Goal: Obtain resource: Obtain resource

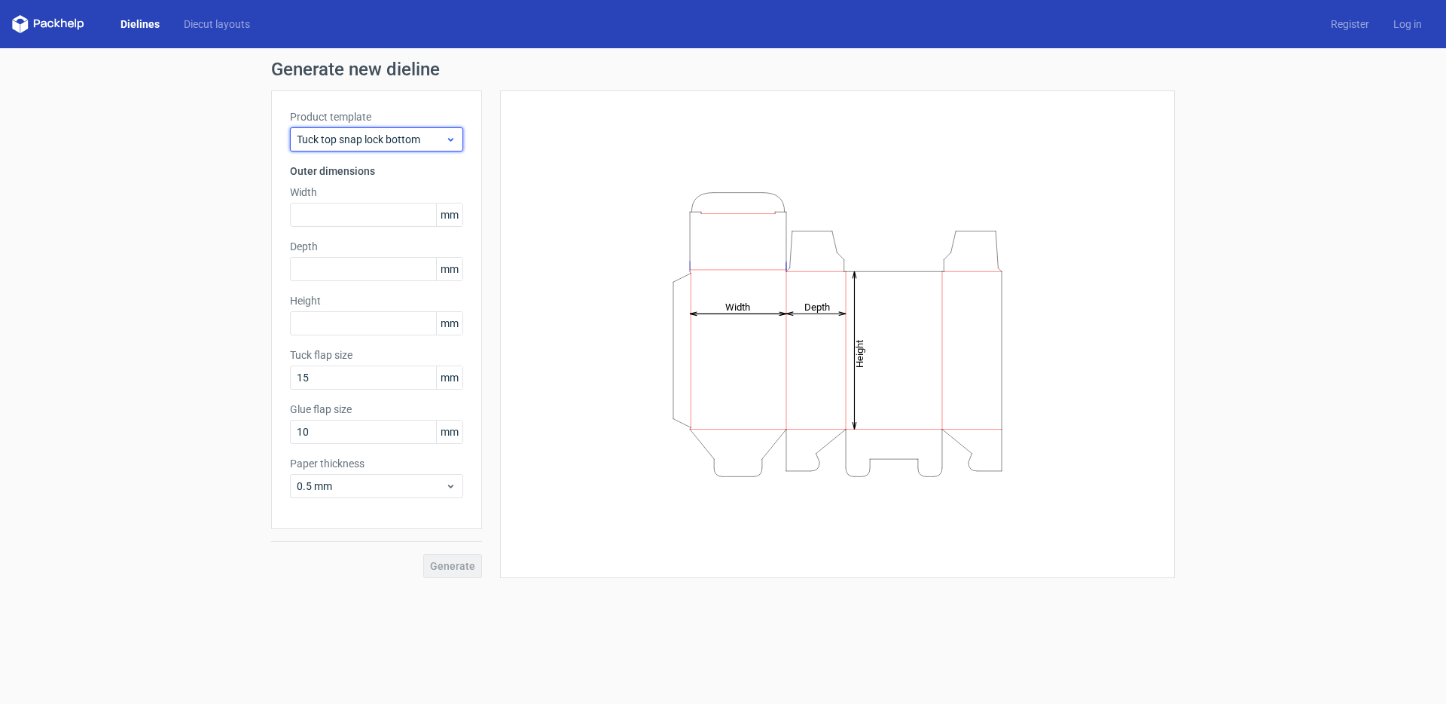
click at [382, 143] on span "Tuck top snap lock bottom" at bounding box center [371, 139] width 148 height 15
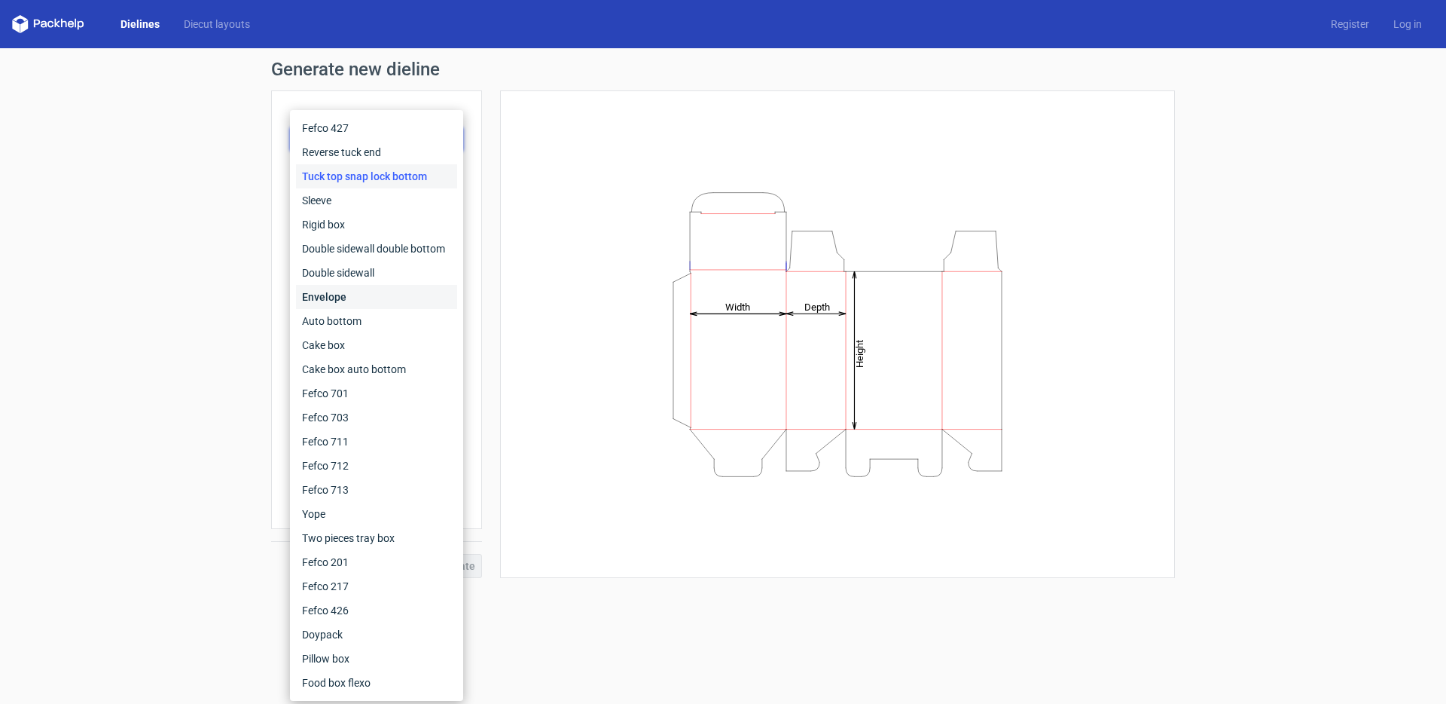
click at [316, 298] on div "Envelope" at bounding box center [376, 297] width 161 height 24
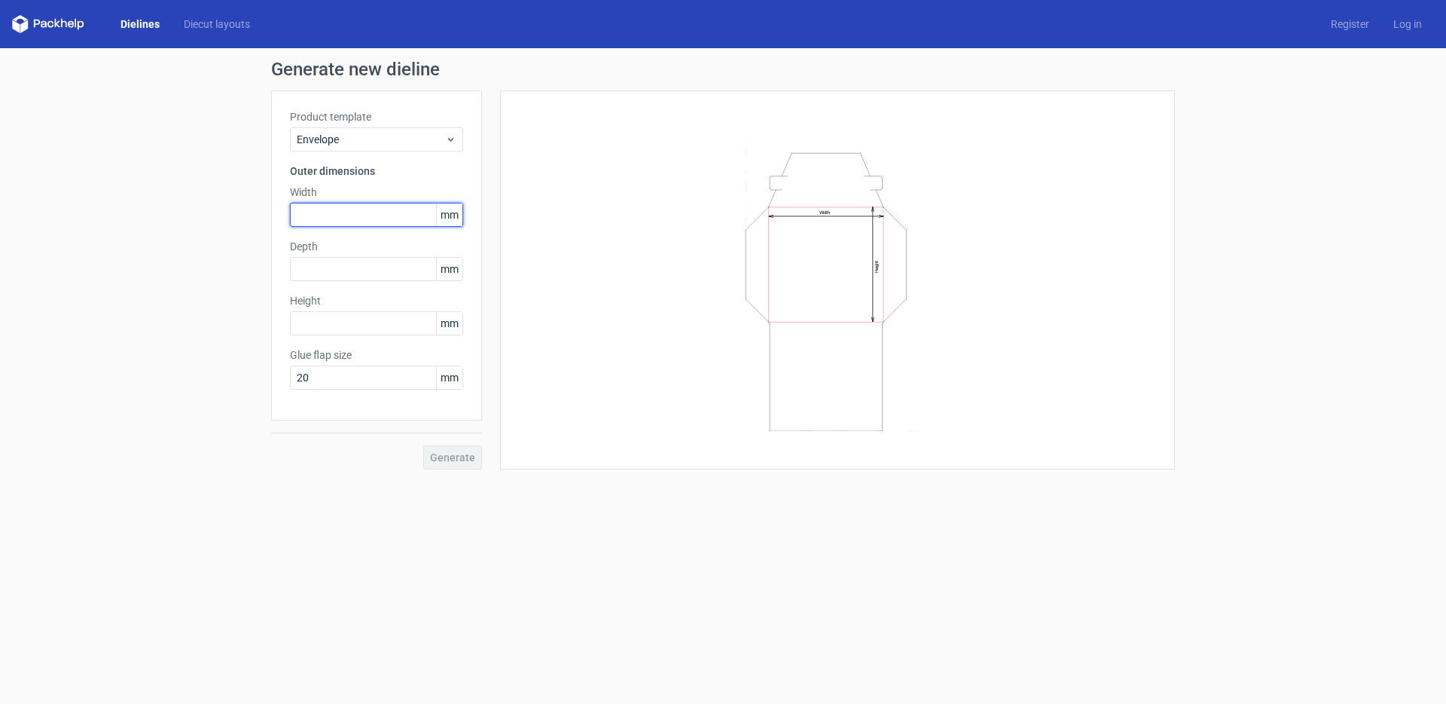
click at [342, 209] on input "text" at bounding box center [376, 215] width 173 height 24
type input "40"
type input "30"
type input "40"
click at [475, 447] on button "Generate" at bounding box center [452, 457] width 59 height 24
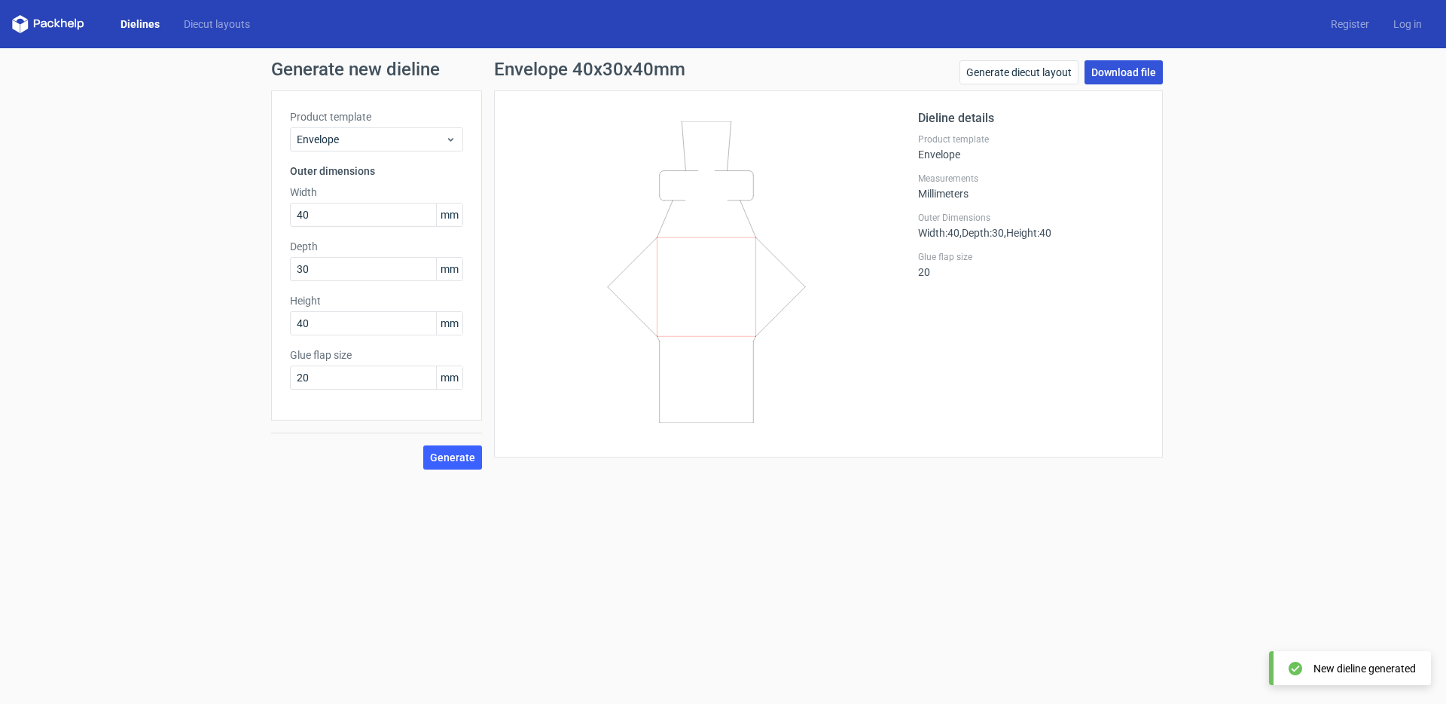
click at [1120, 66] on link "Download file" at bounding box center [1124, 72] width 78 height 24
click at [362, 140] on span "Envelope" at bounding box center [371, 139] width 148 height 15
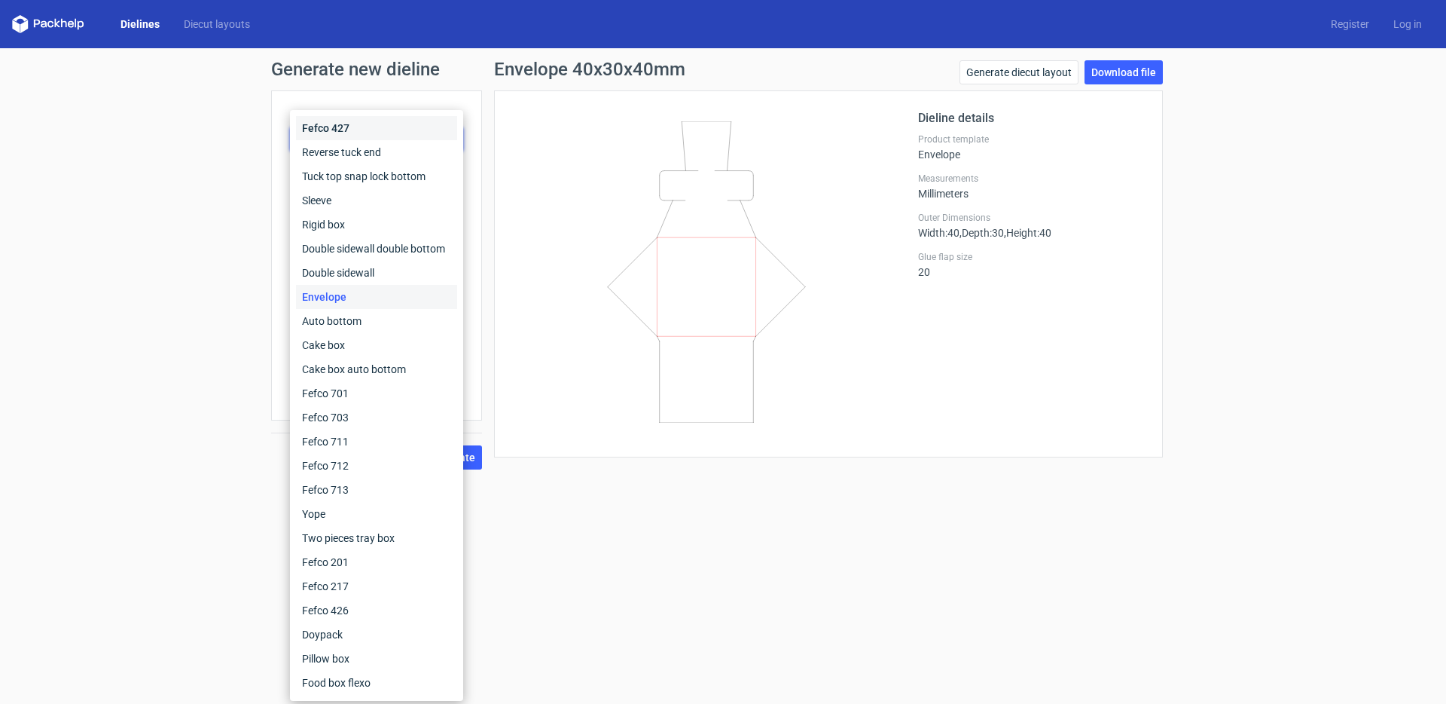
click at [336, 129] on div "Fefco 427" at bounding box center [376, 128] width 161 height 24
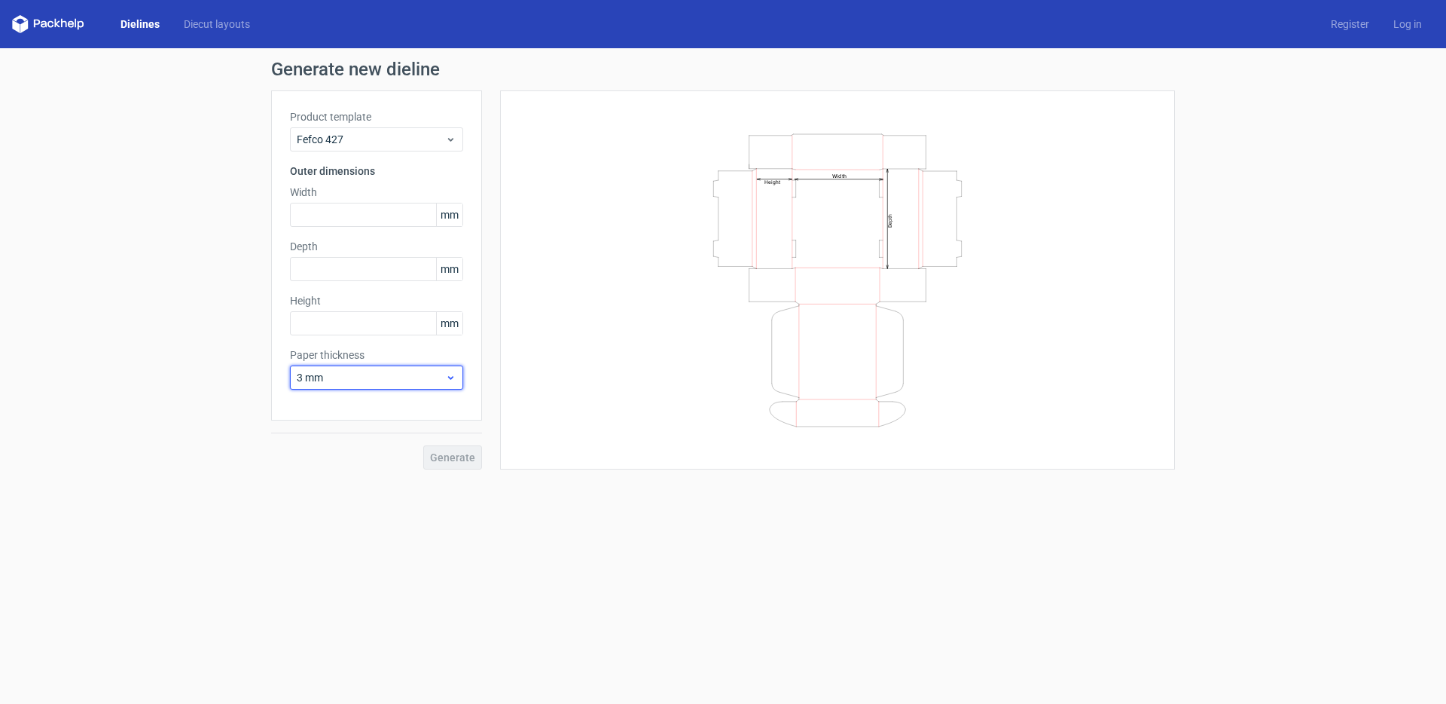
click at [461, 371] on div "3 mm" at bounding box center [376, 377] width 173 height 24
click at [182, 405] on div "Generate new dieline Product template Fefco 427 Outer dimensions Width mm Depth…" at bounding box center [723, 264] width 1446 height 433
click at [365, 141] on span "Fefco 427" at bounding box center [371, 139] width 148 height 15
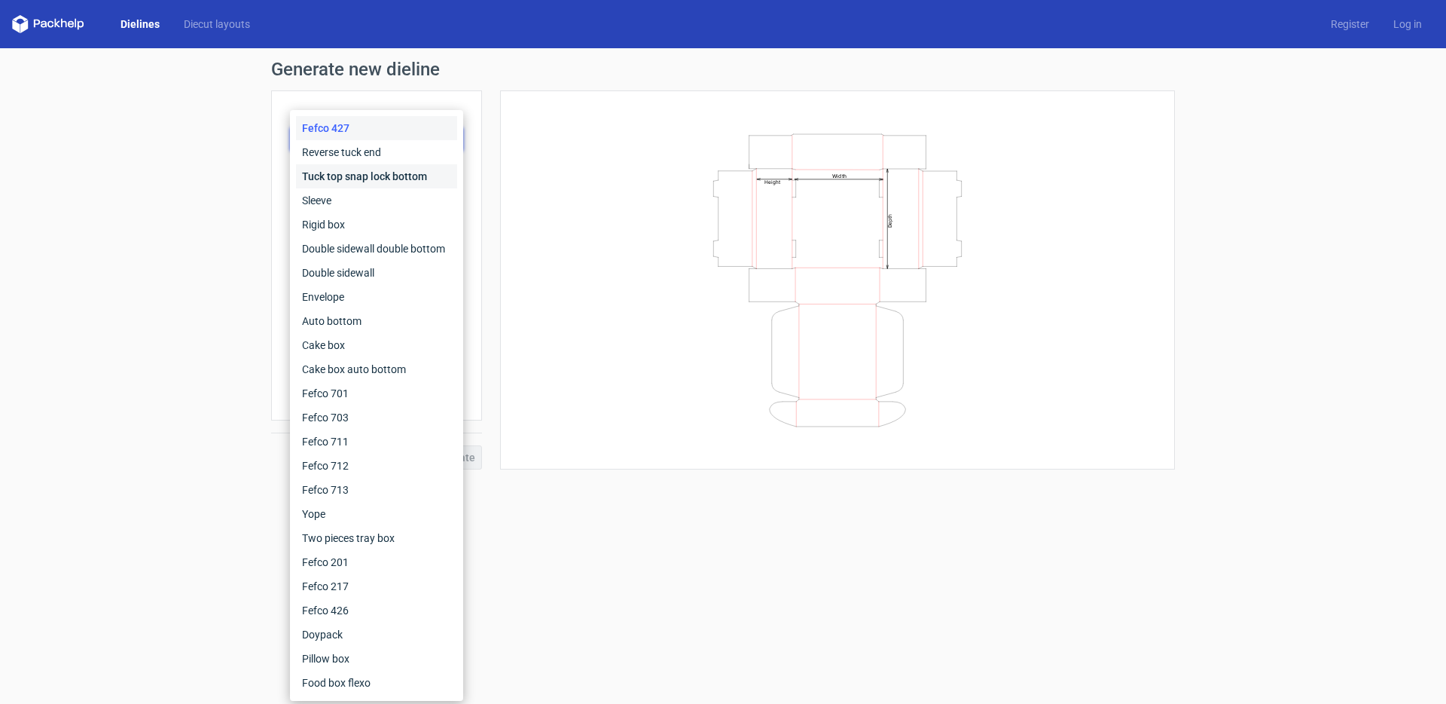
click at [343, 180] on div "Tuck top snap lock bottom" at bounding box center [376, 176] width 161 height 24
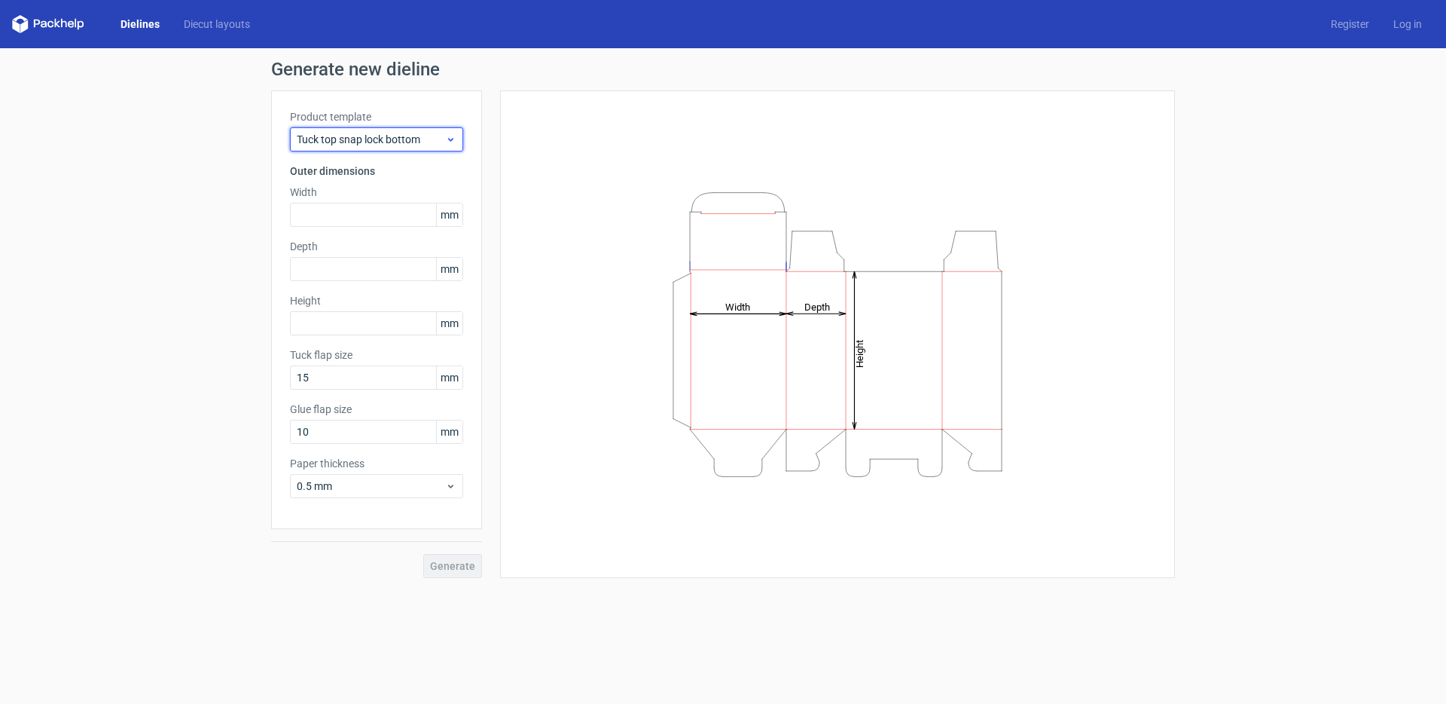
click at [356, 142] on span "Tuck top snap lock bottom" at bounding box center [371, 139] width 148 height 15
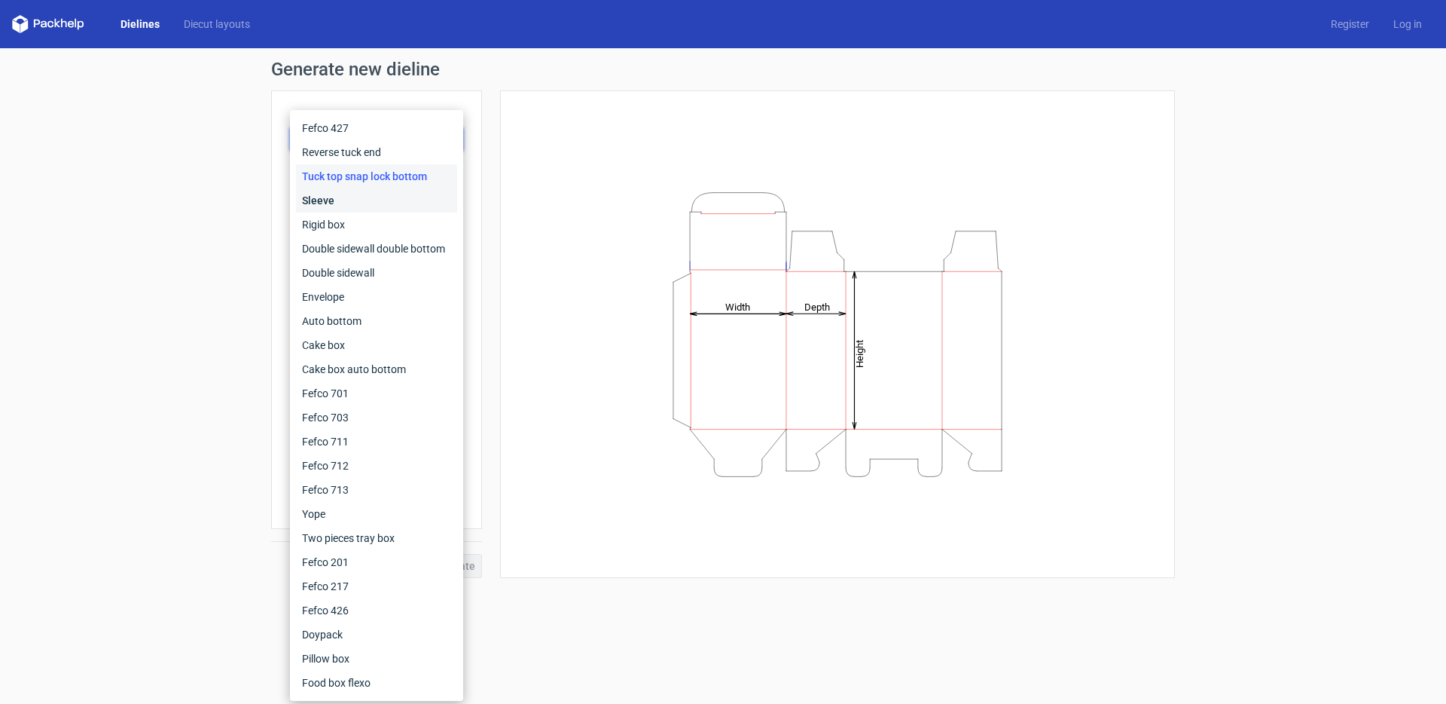
click at [333, 201] on div "Sleeve" at bounding box center [376, 200] width 161 height 24
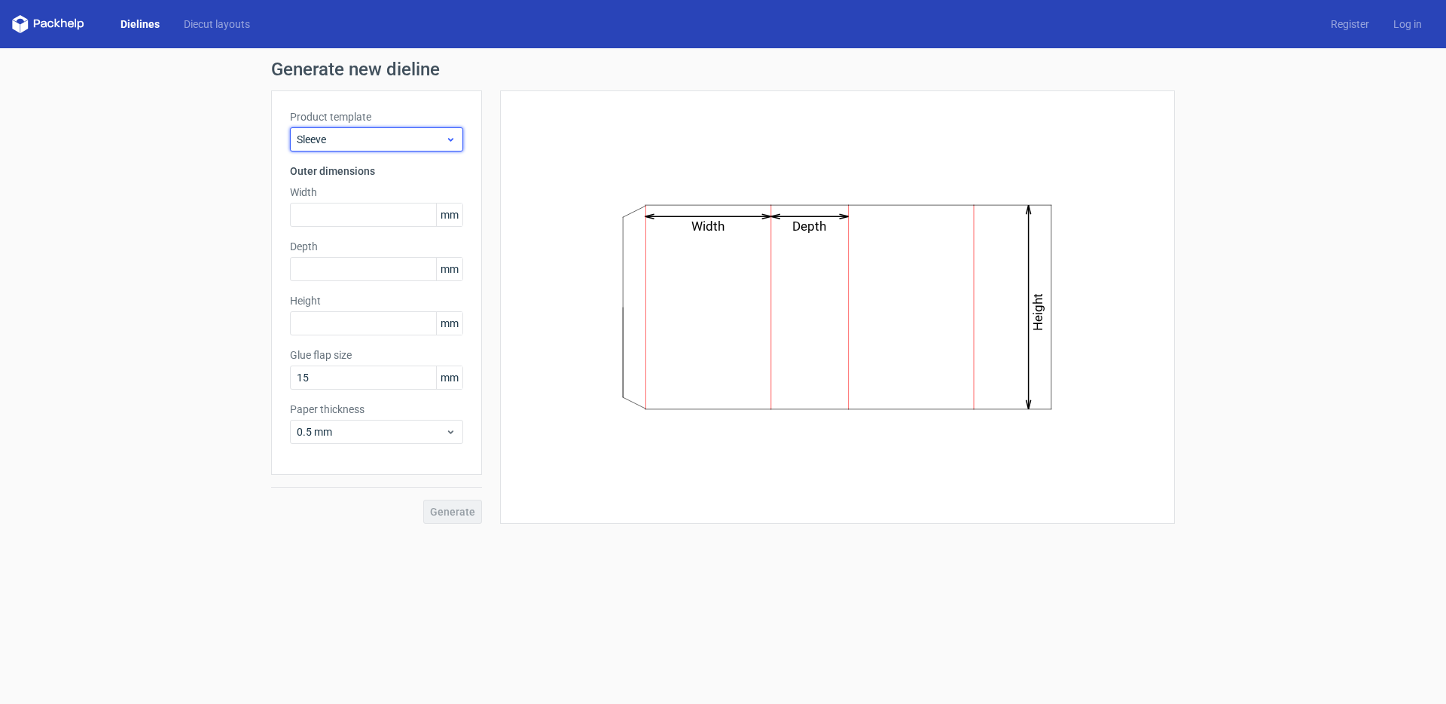
click at [358, 142] on span "Sleeve" at bounding box center [371, 139] width 148 height 15
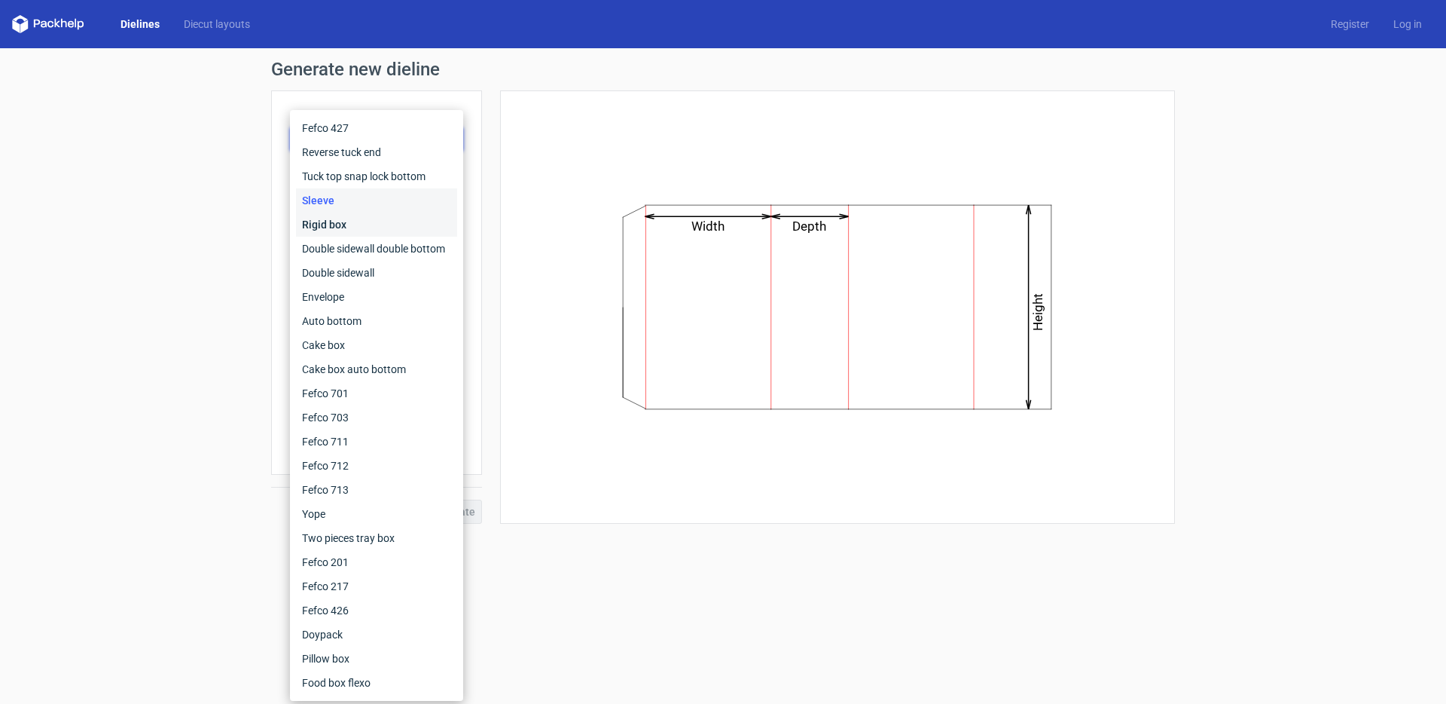
click at [346, 227] on div "Rigid box" at bounding box center [376, 224] width 161 height 24
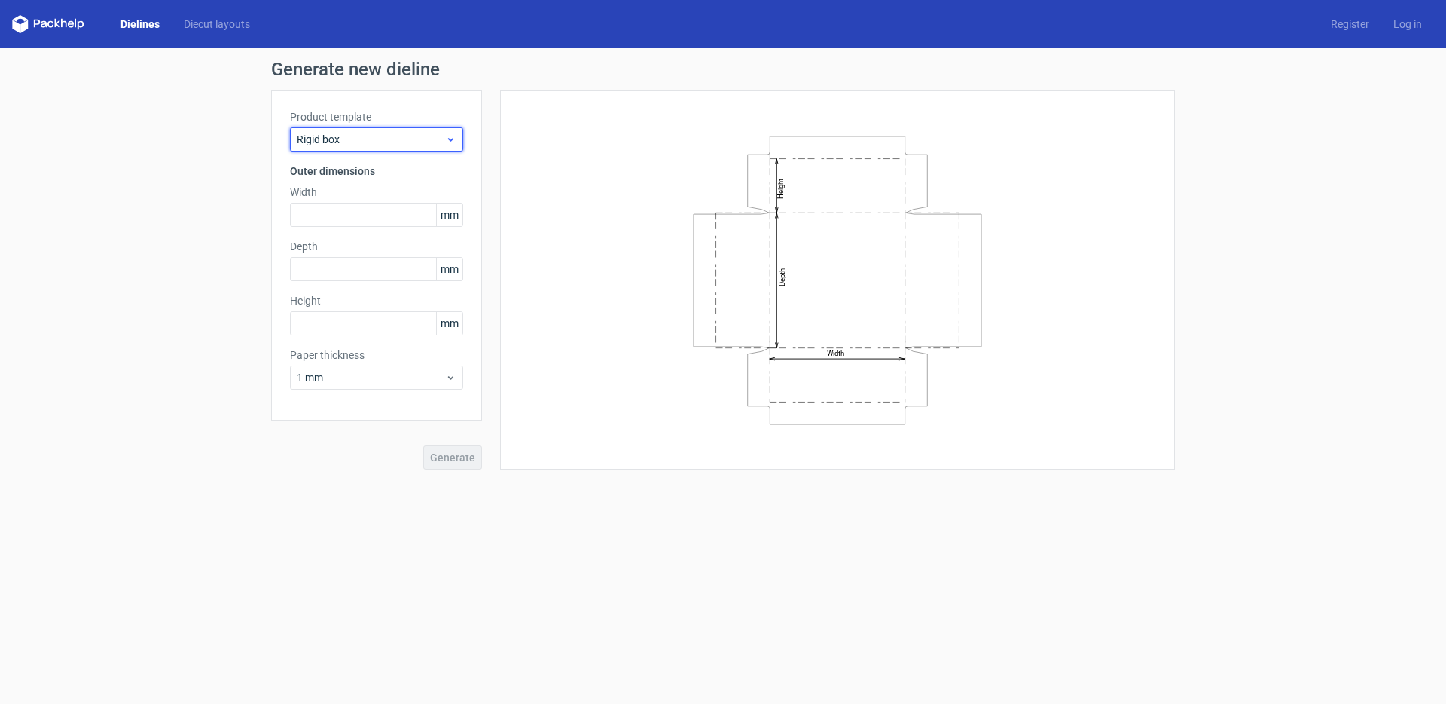
click at [368, 142] on span "Rigid box" at bounding box center [371, 139] width 148 height 15
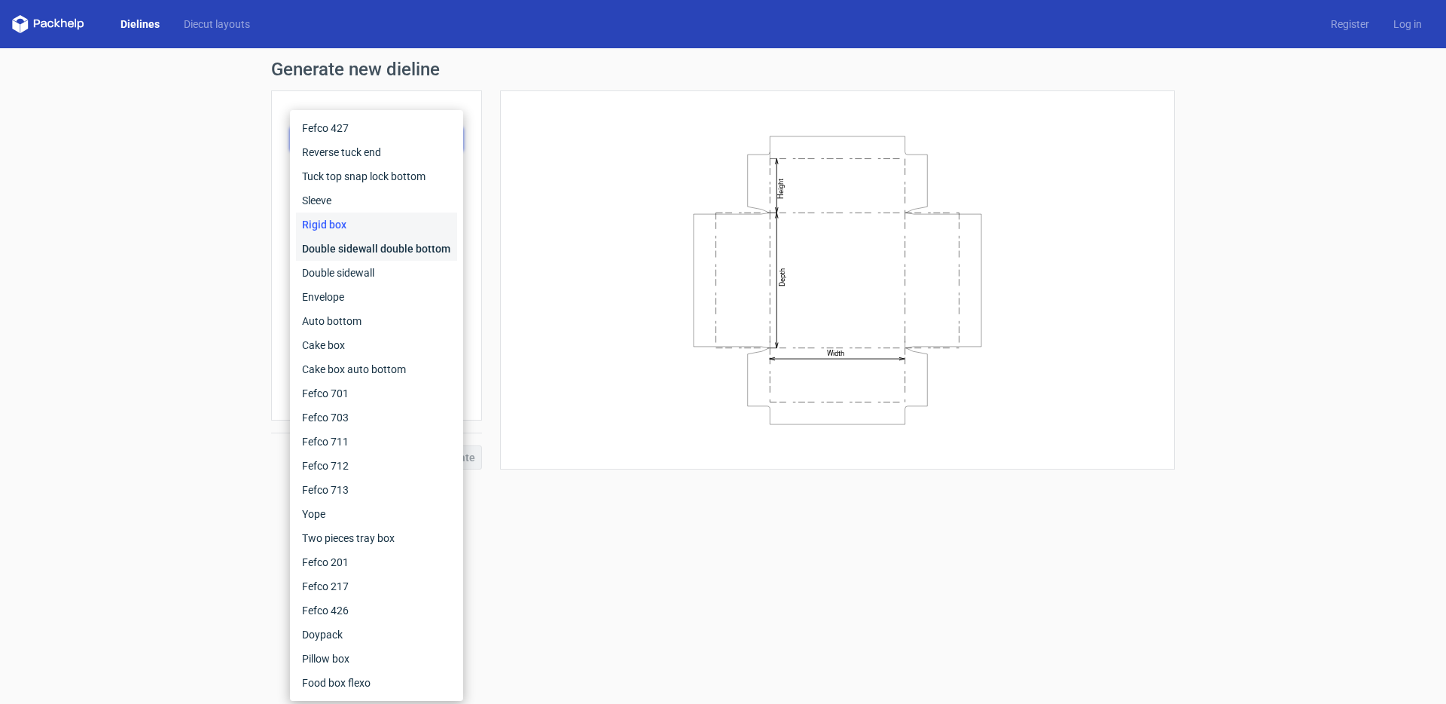
click at [339, 249] on div "Double sidewall double bottom" at bounding box center [376, 249] width 161 height 24
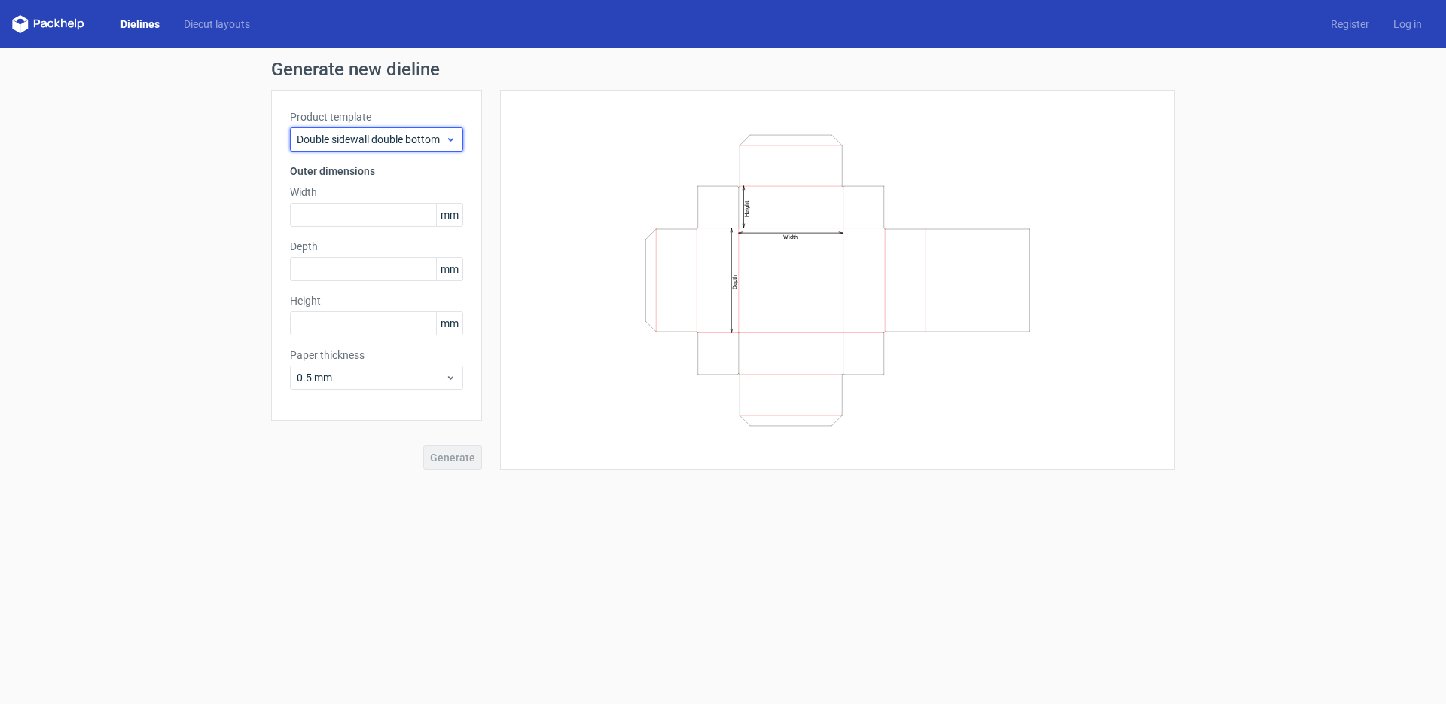
click at [365, 143] on span "Double sidewall double bottom" at bounding box center [371, 139] width 148 height 15
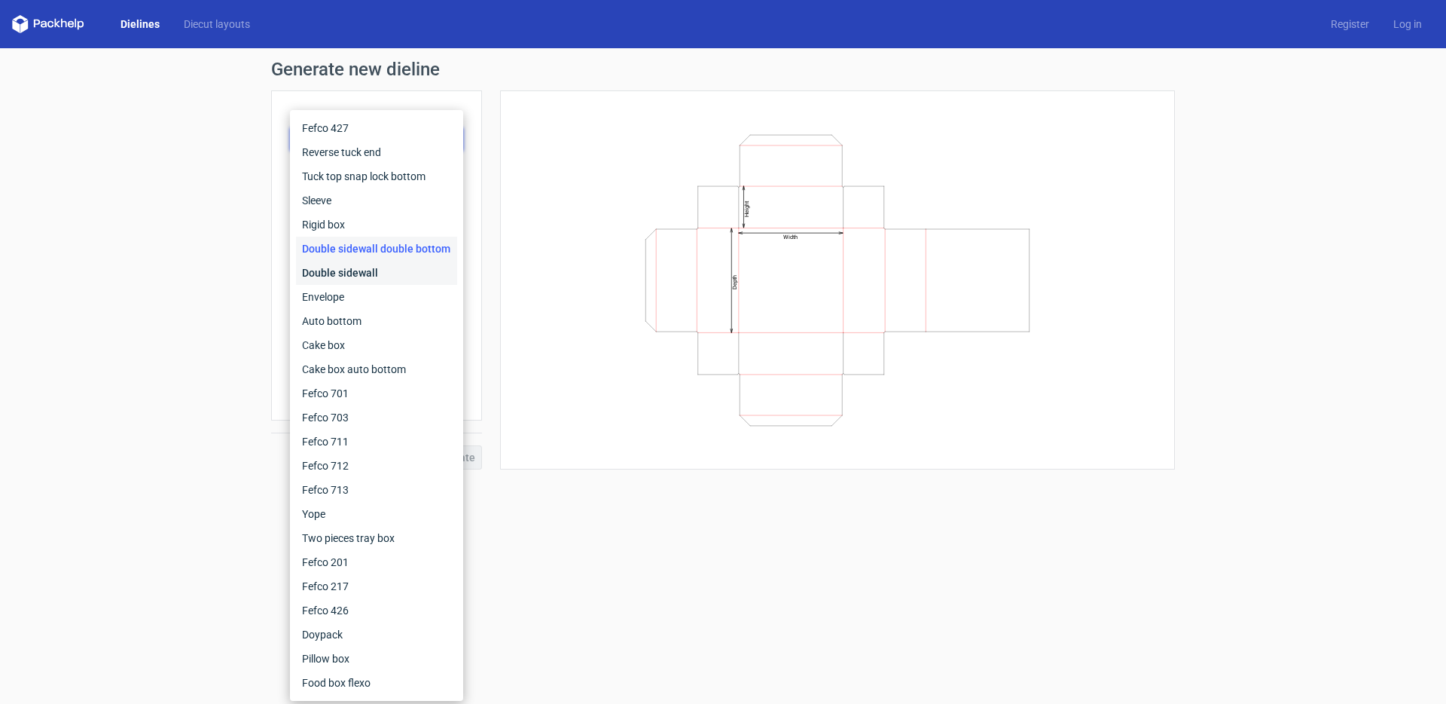
click at [329, 279] on div "Double sidewall" at bounding box center [376, 273] width 161 height 24
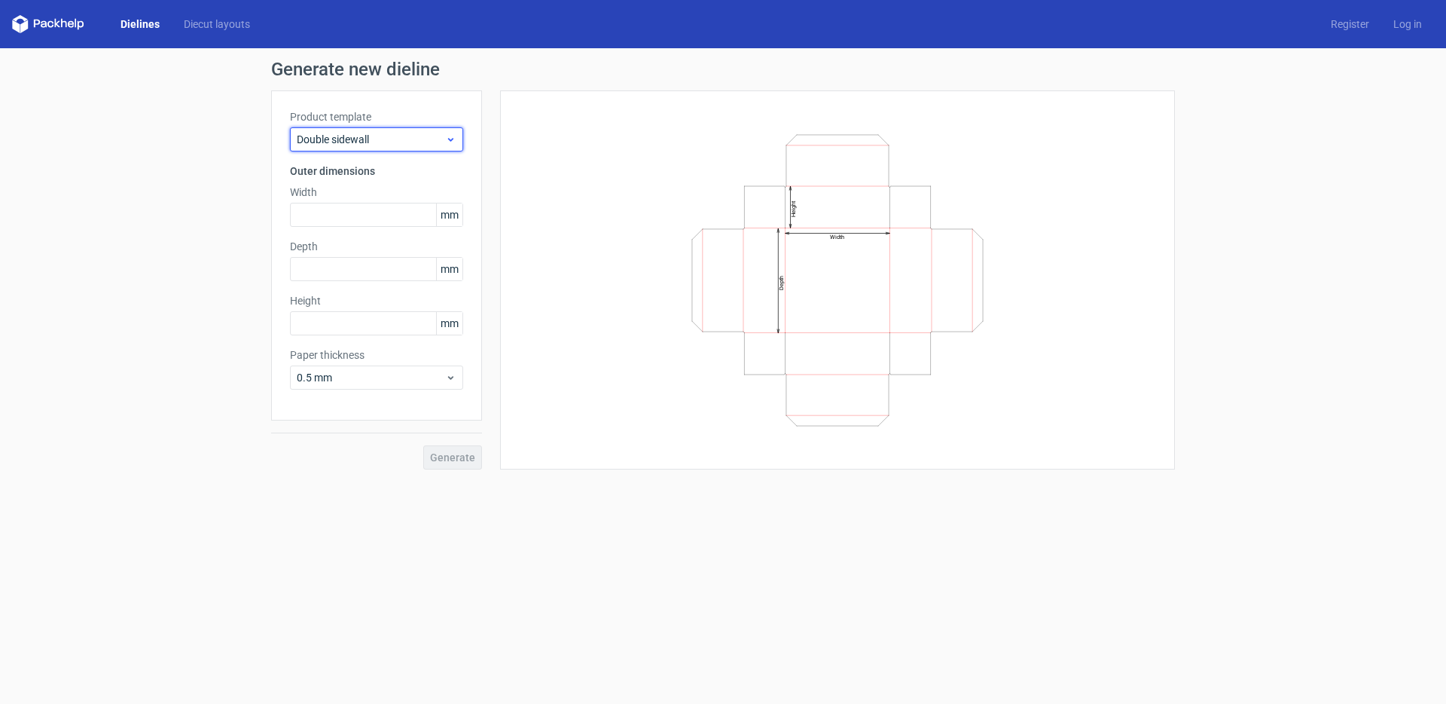
click at [368, 142] on span "Double sidewall" at bounding box center [371, 139] width 148 height 15
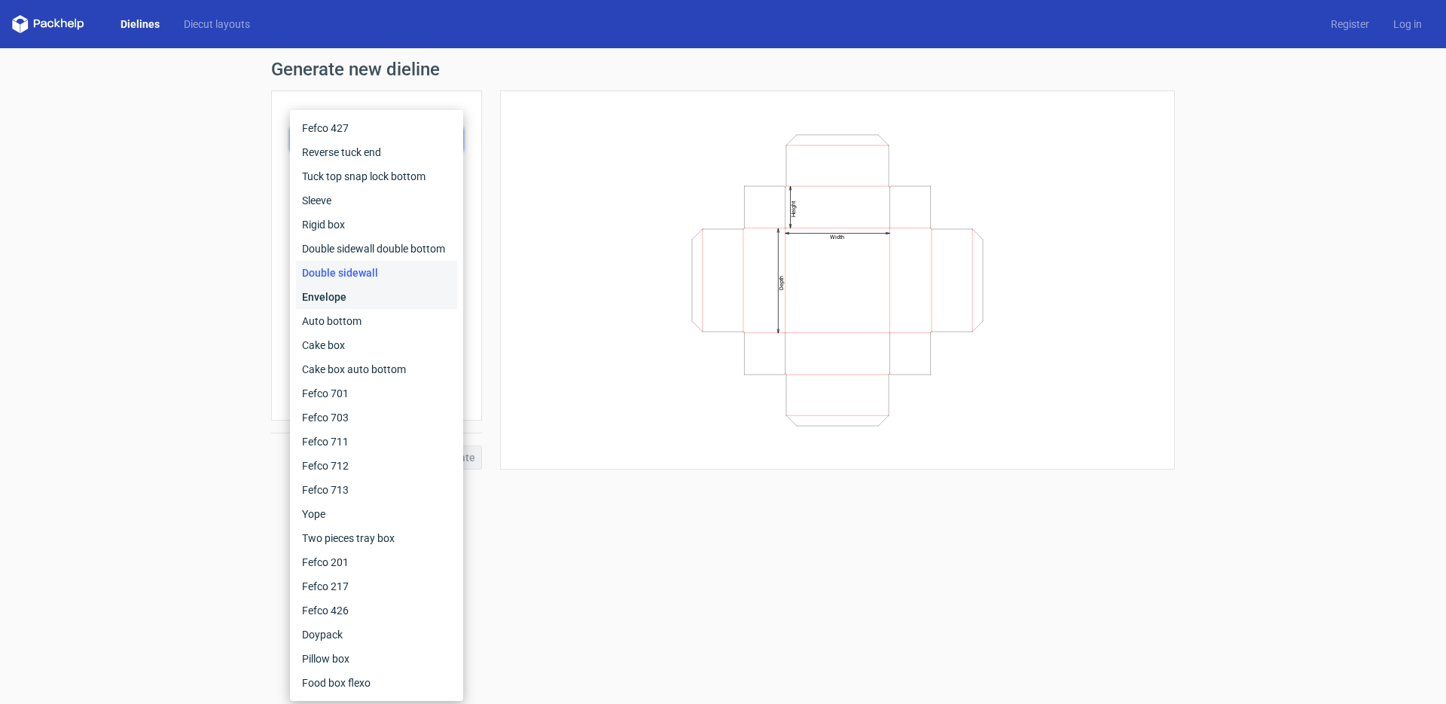
click at [331, 299] on div "Envelope" at bounding box center [376, 297] width 161 height 24
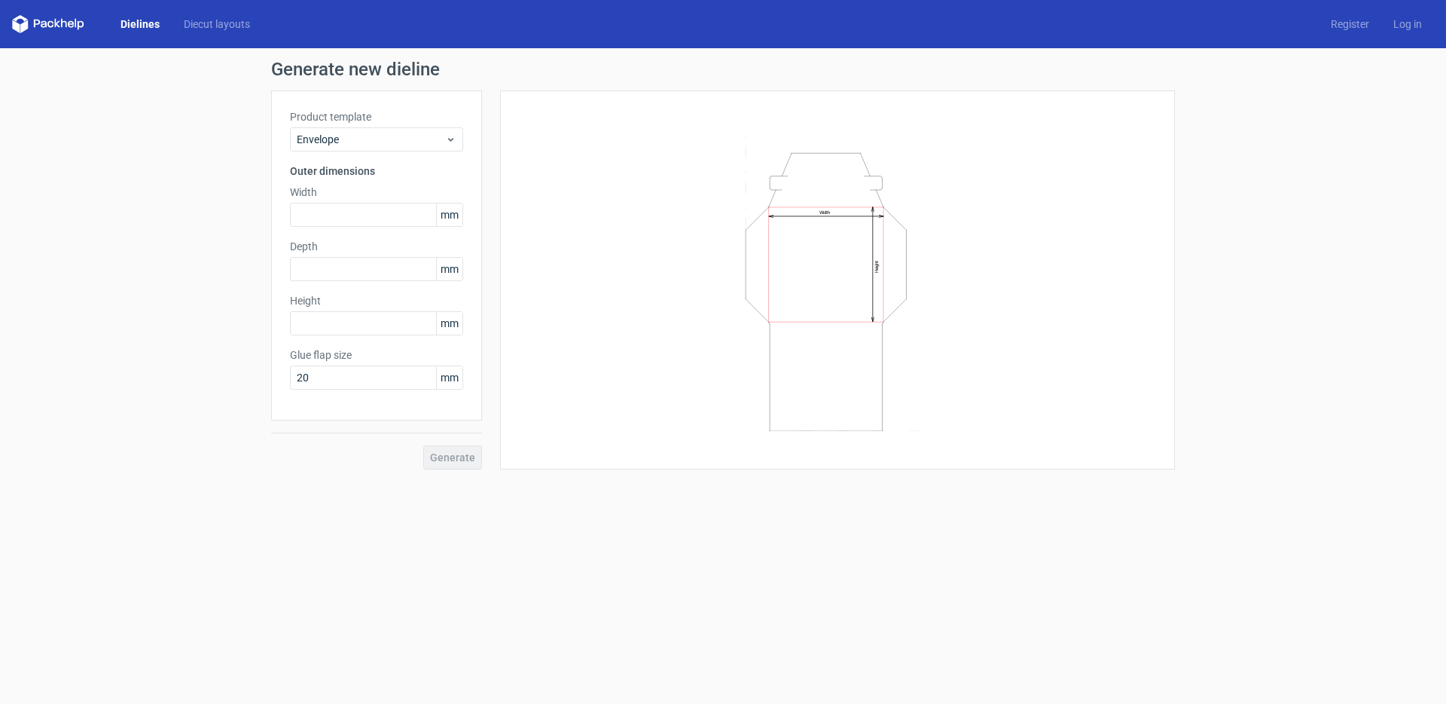
click at [367, 151] on div "Product template Envelope Outer dimensions Width mm Depth mm Height mm Glue fla…" at bounding box center [376, 255] width 211 height 330
click at [360, 136] on span "Envelope" at bounding box center [371, 139] width 148 height 15
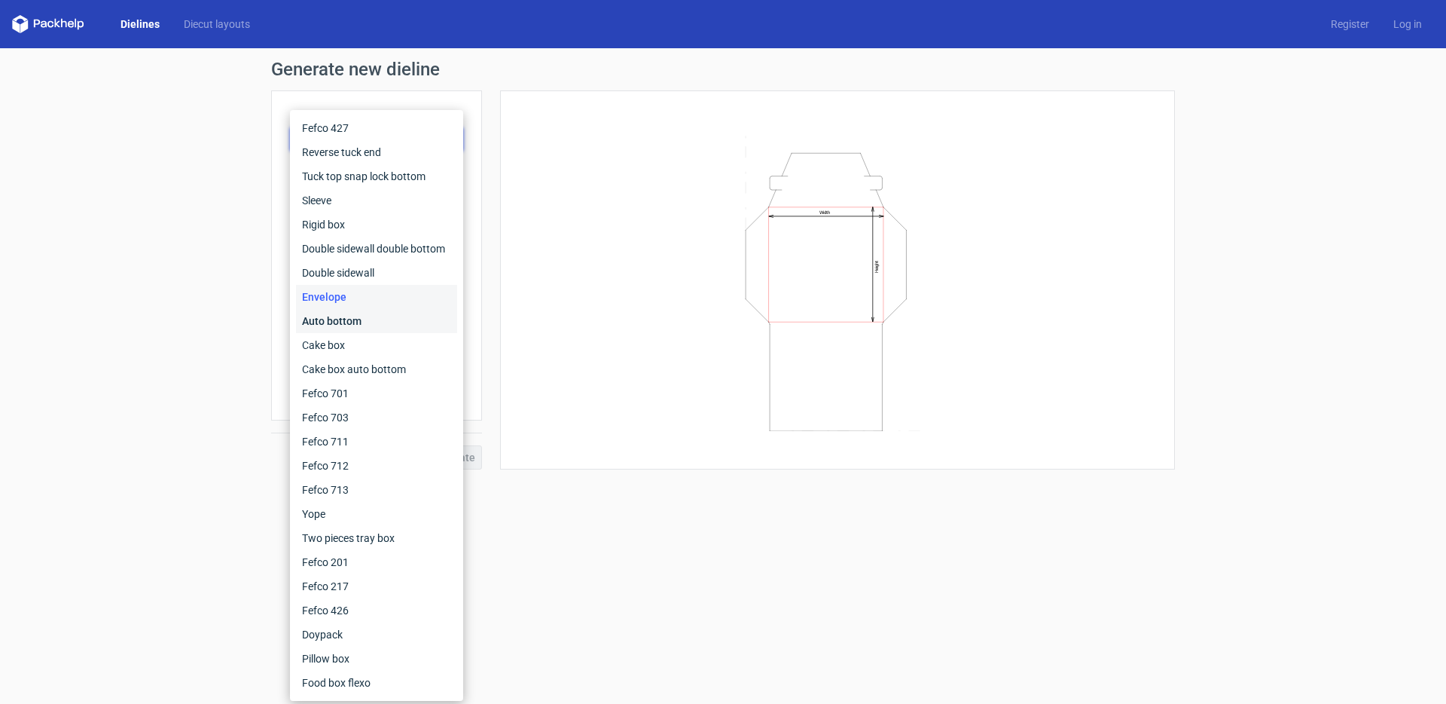
click at [318, 327] on div "Auto bottom" at bounding box center [376, 321] width 161 height 24
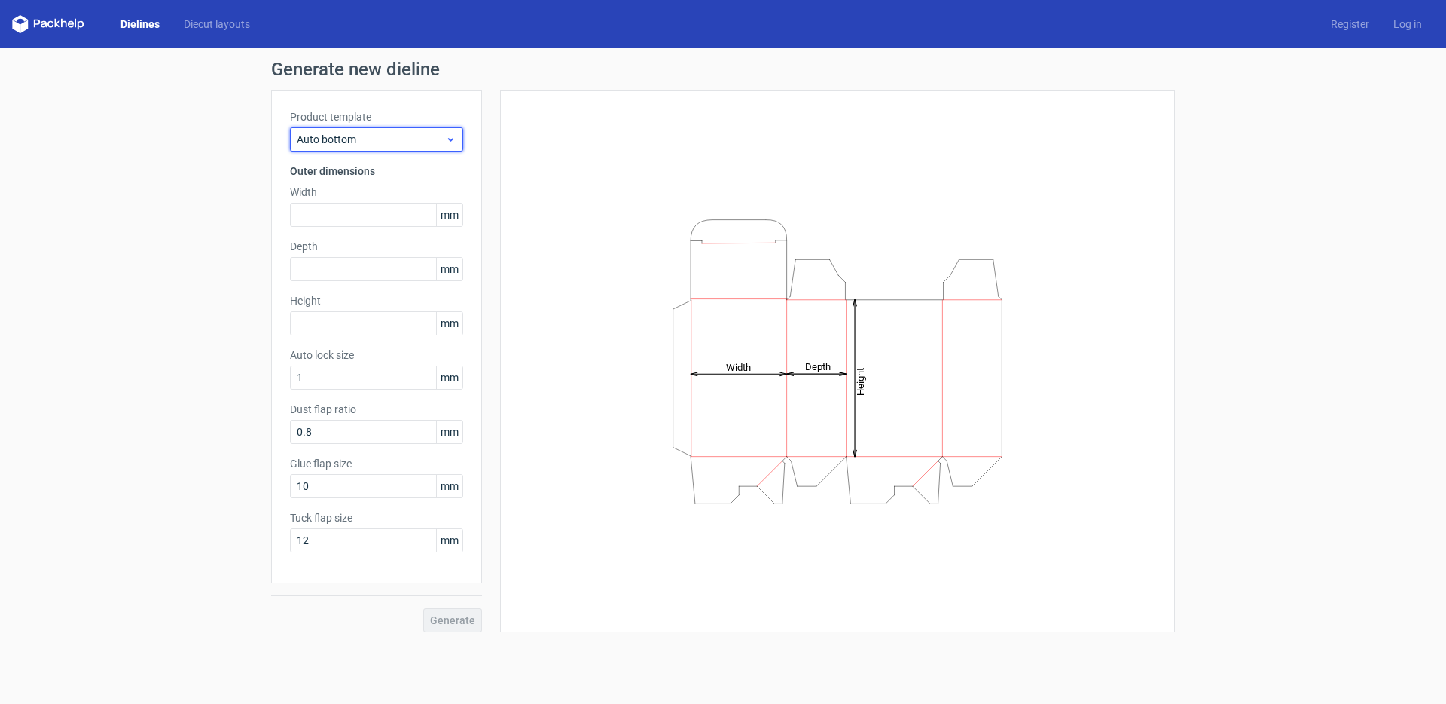
click at [367, 145] on span "Auto bottom" at bounding box center [371, 139] width 148 height 15
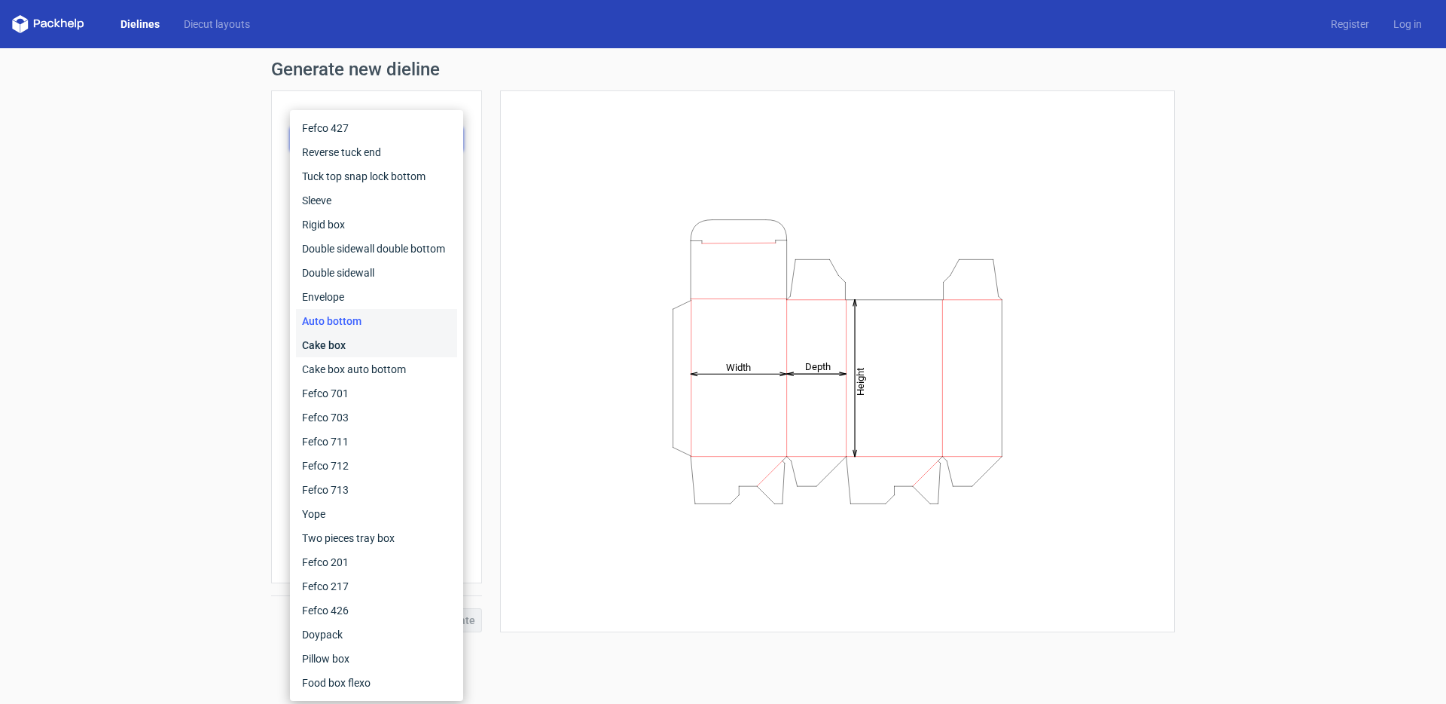
click at [310, 340] on div "Cake box" at bounding box center [376, 345] width 161 height 24
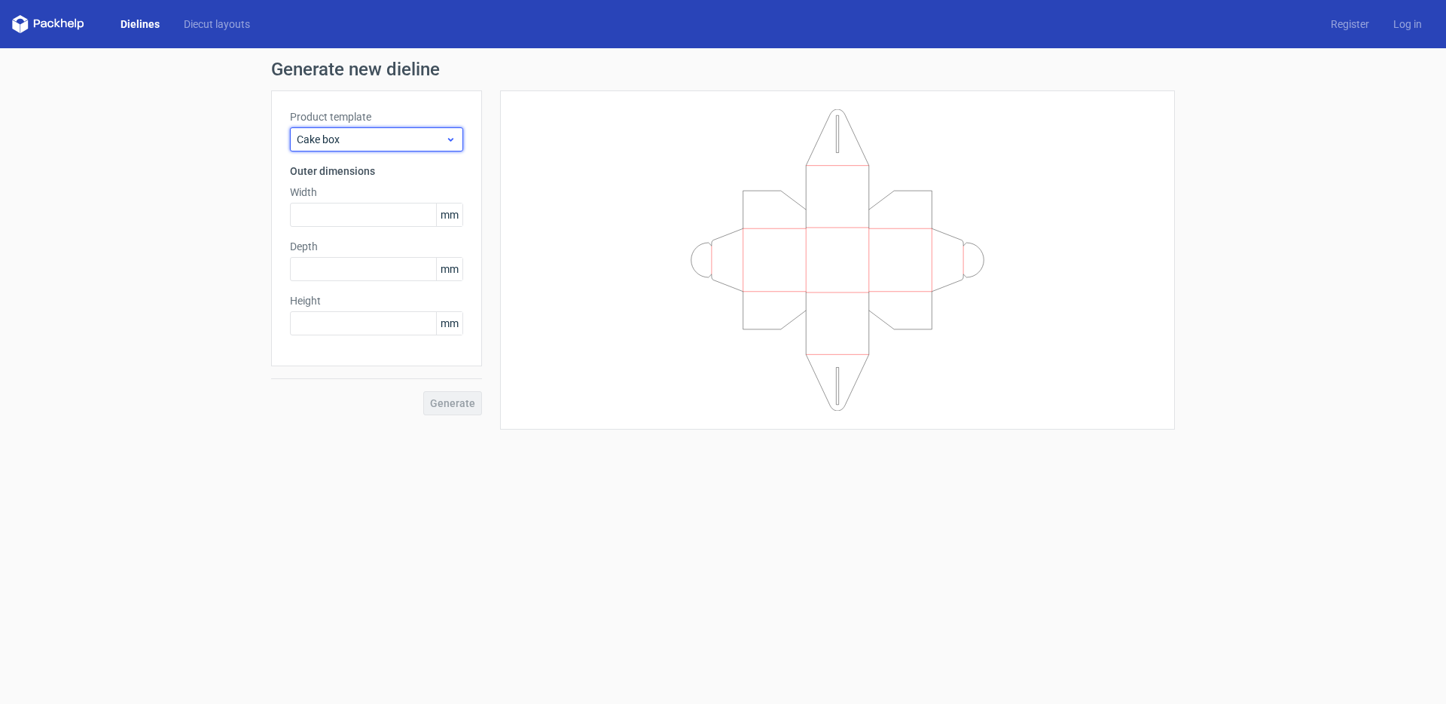
click at [359, 145] on span "Cake box" at bounding box center [371, 139] width 148 height 15
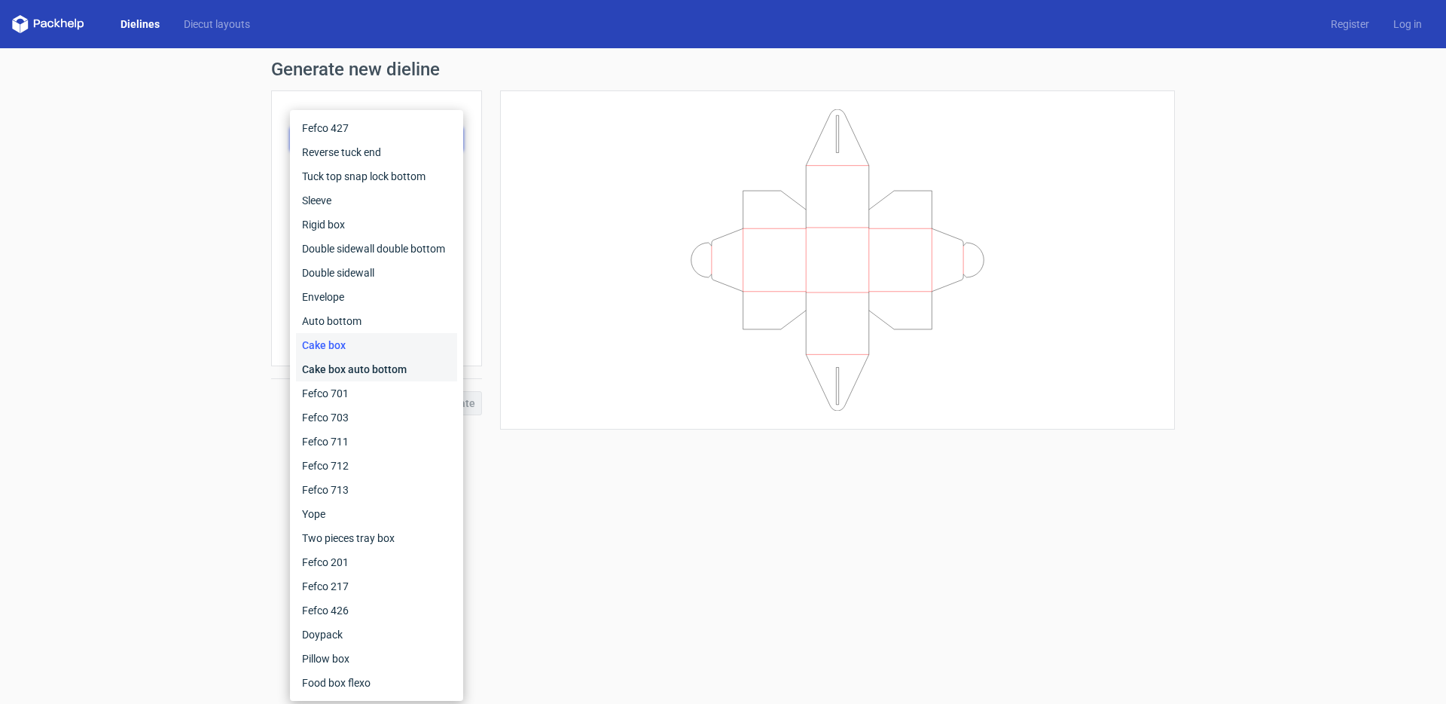
click at [330, 371] on div "Cake box auto bottom" at bounding box center [376, 369] width 161 height 24
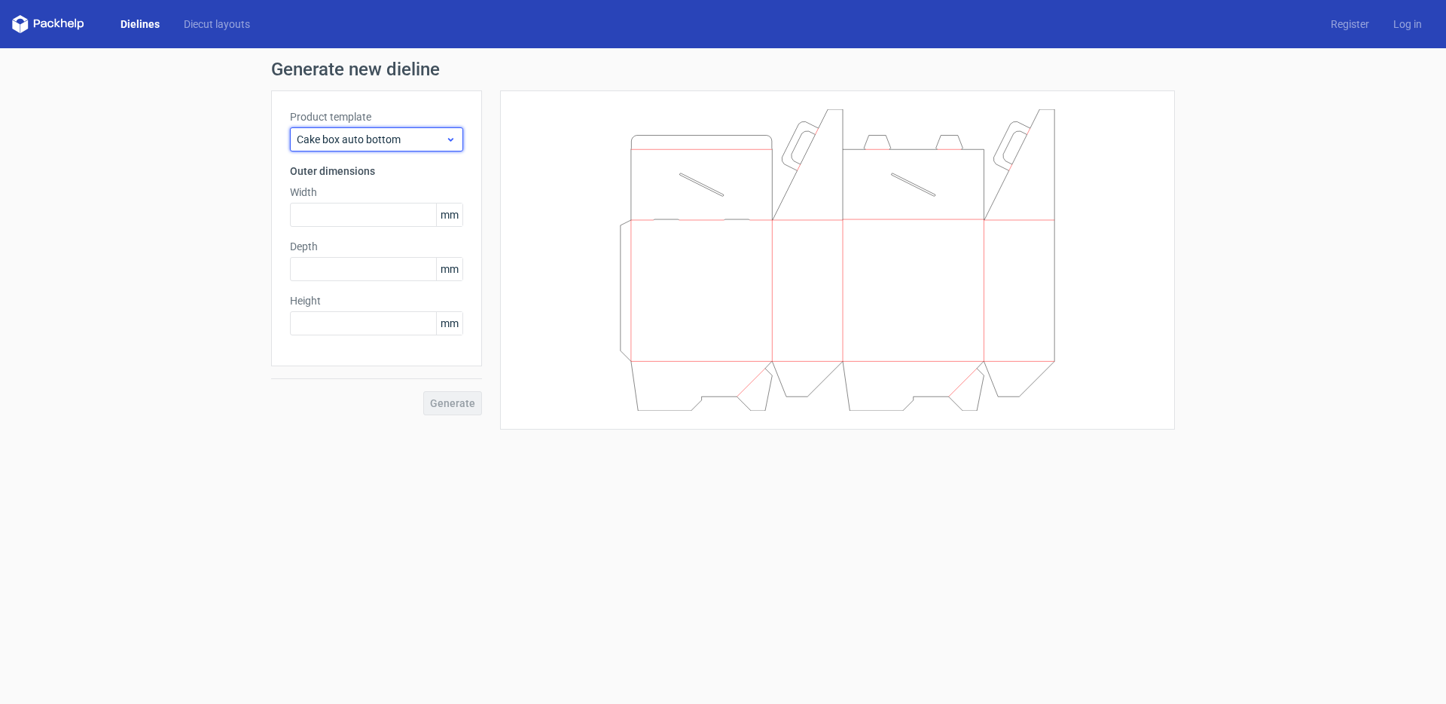
click at [382, 144] on span "Cake box auto bottom" at bounding box center [371, 139] width 148 height 15
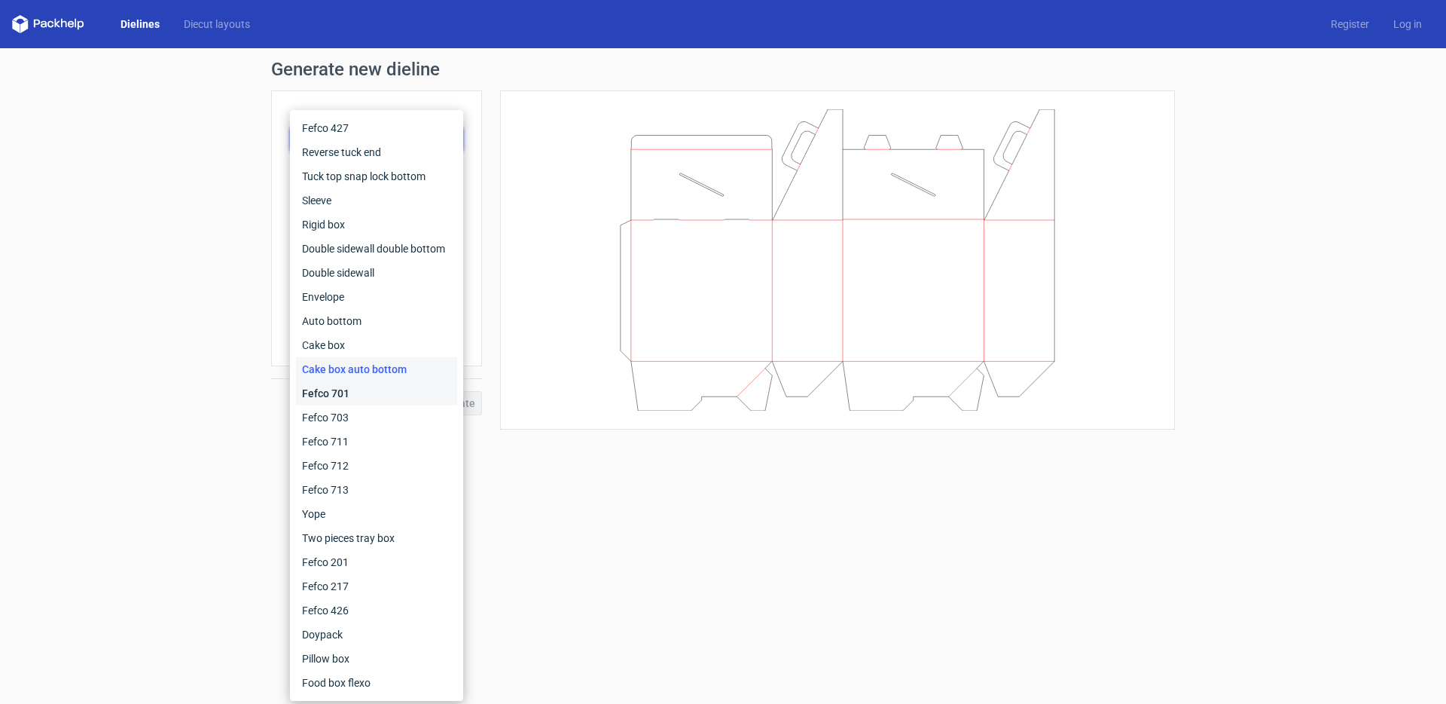
click at [329, 390] on div "Fefco 701" at bounding box center [376, 393] width 161 height 24
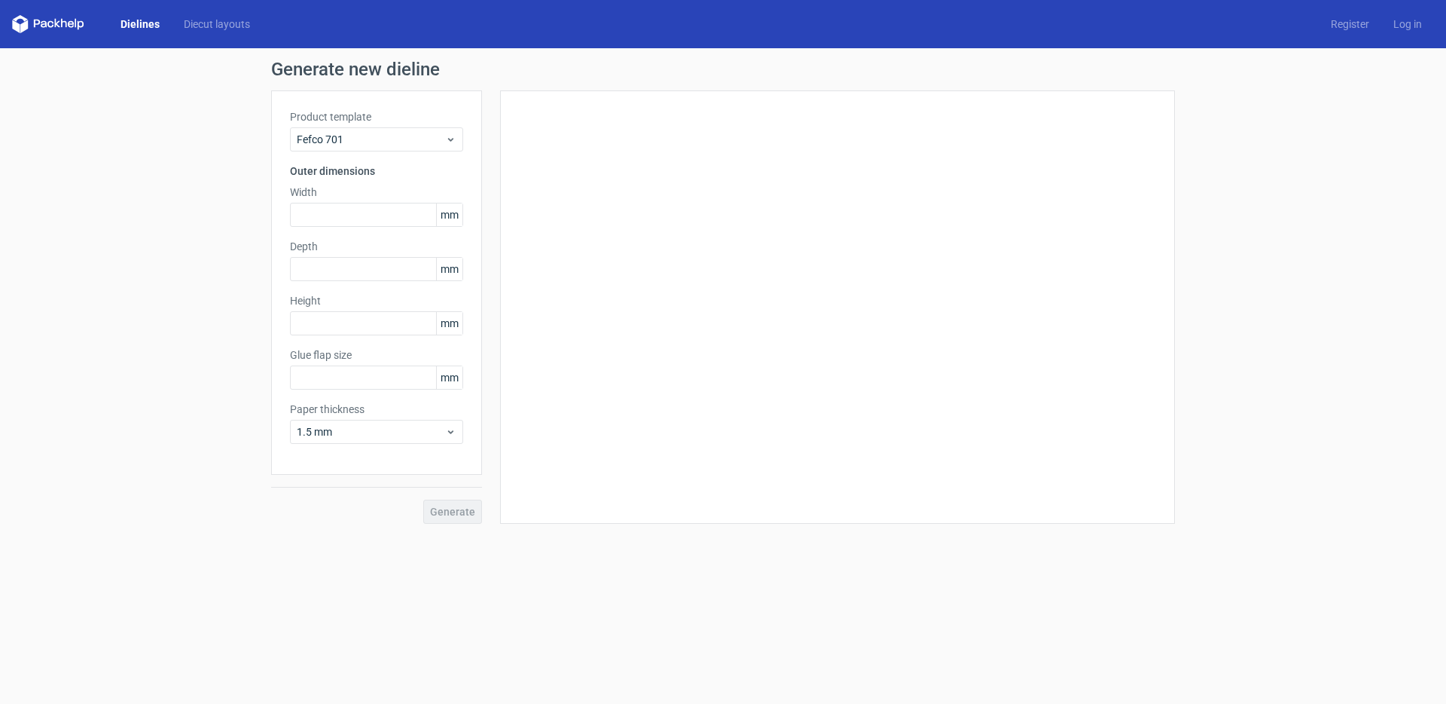
type input "25"
click at [365, 136] on span "Fefco 701" at bounding box center [371, 139] width 148 height 15
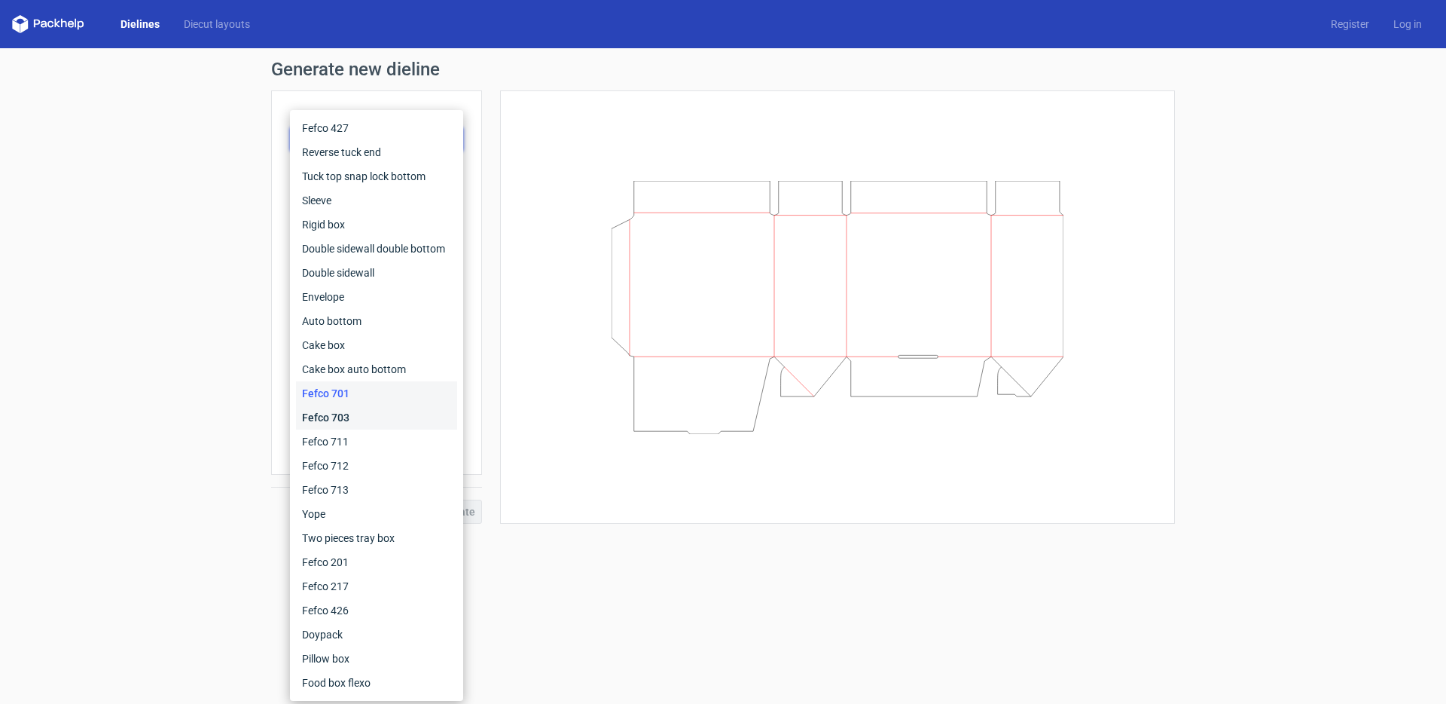
click at [323, 422] on div "Fefco 703" at bounding box center [376, 417] width 161 height 24
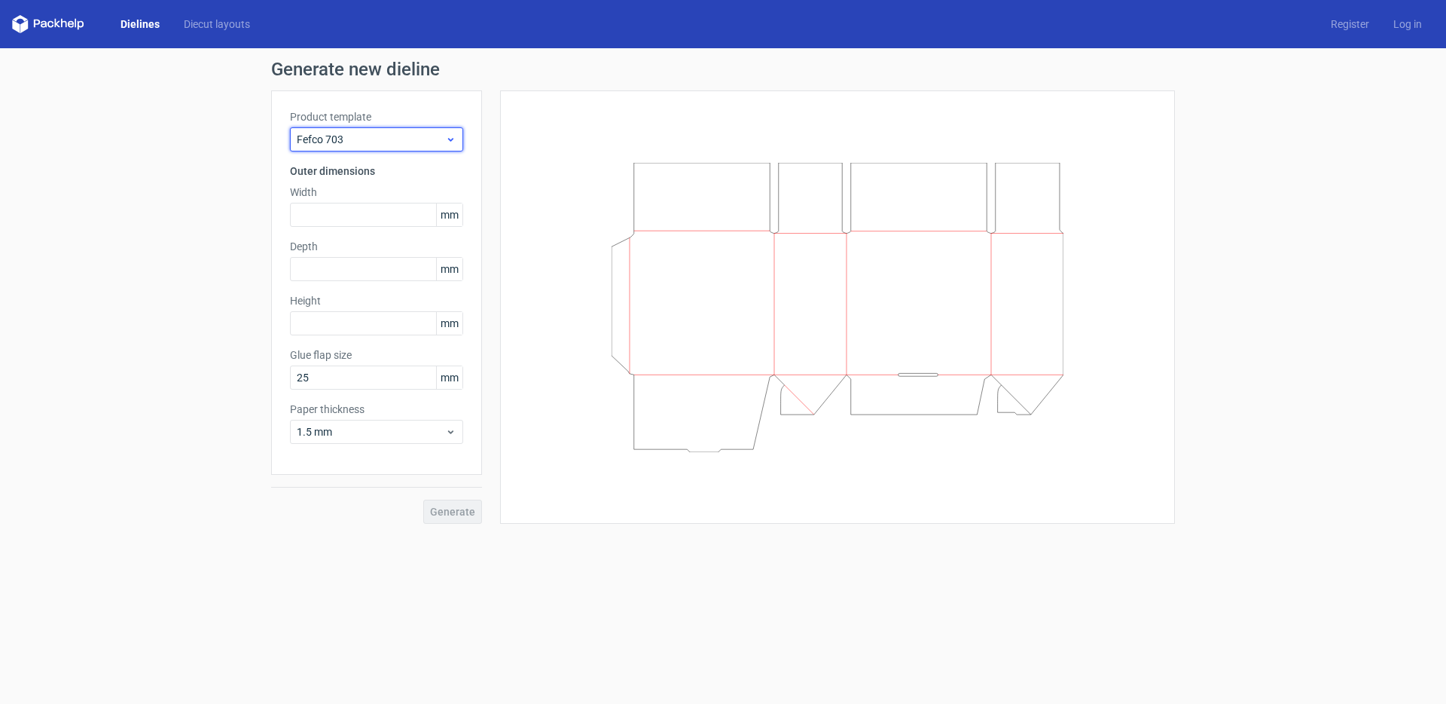
click at [364, 137] on span "Fefco 703" at bounding box center [371, 139] width 148 height 15
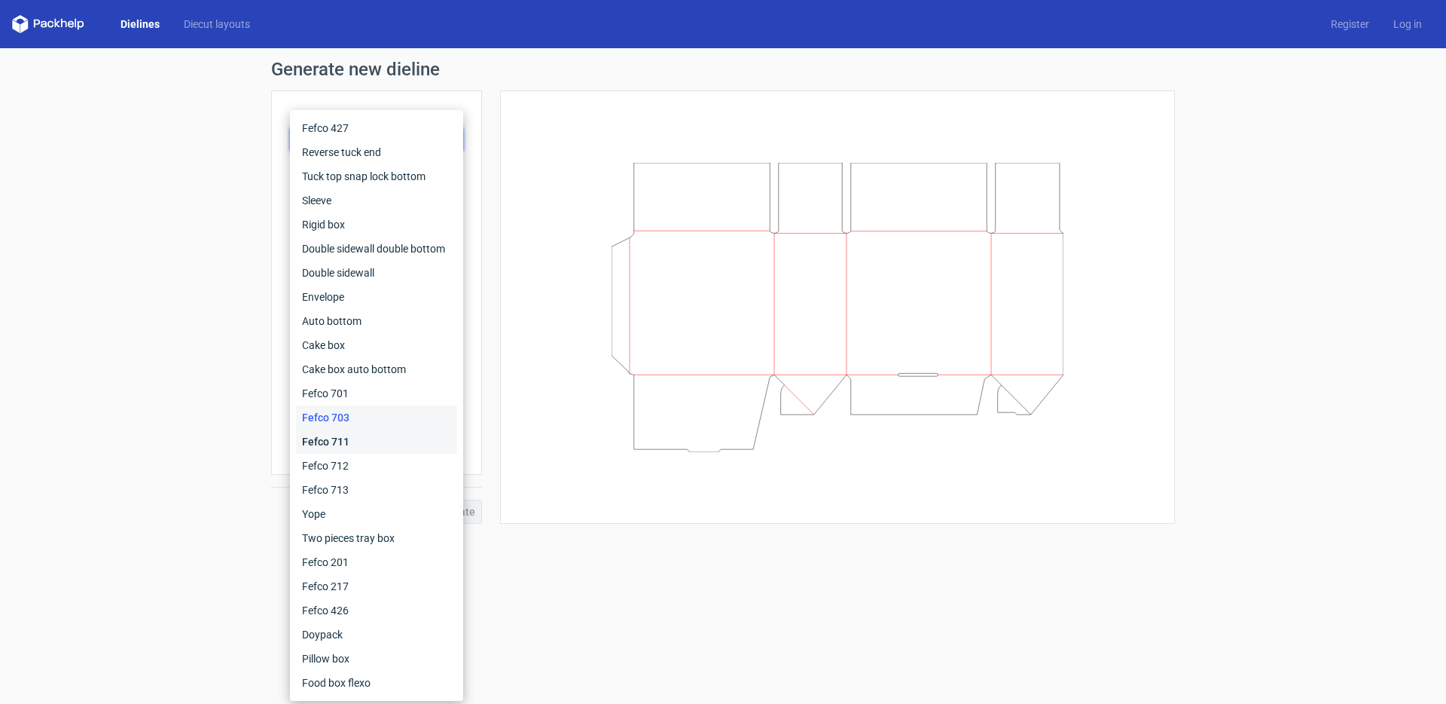
click at [316, 442] on div "Fefco 711" at bounding box center [376, 441] width 161 height 24
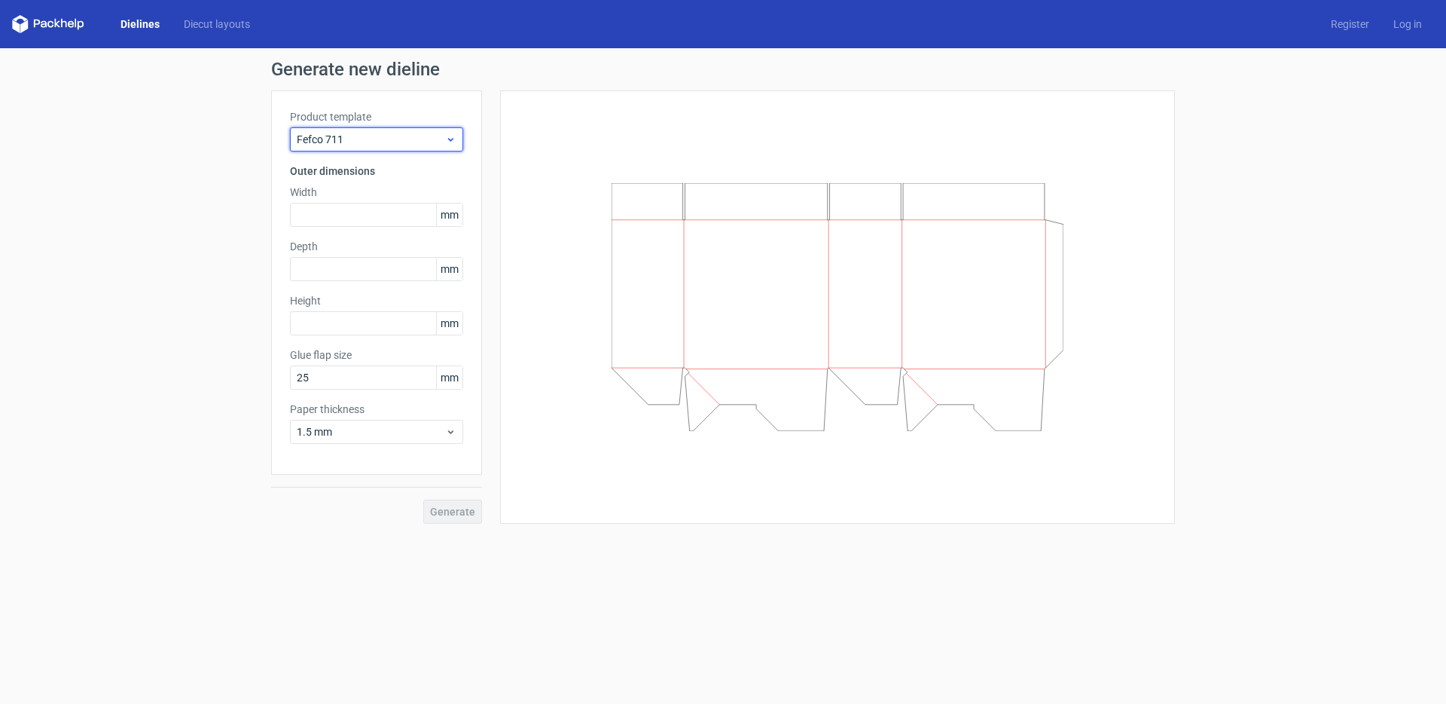
click at [359, 134] on span "Fefco 711" at bounding box center [371, 139] width 148 height 15
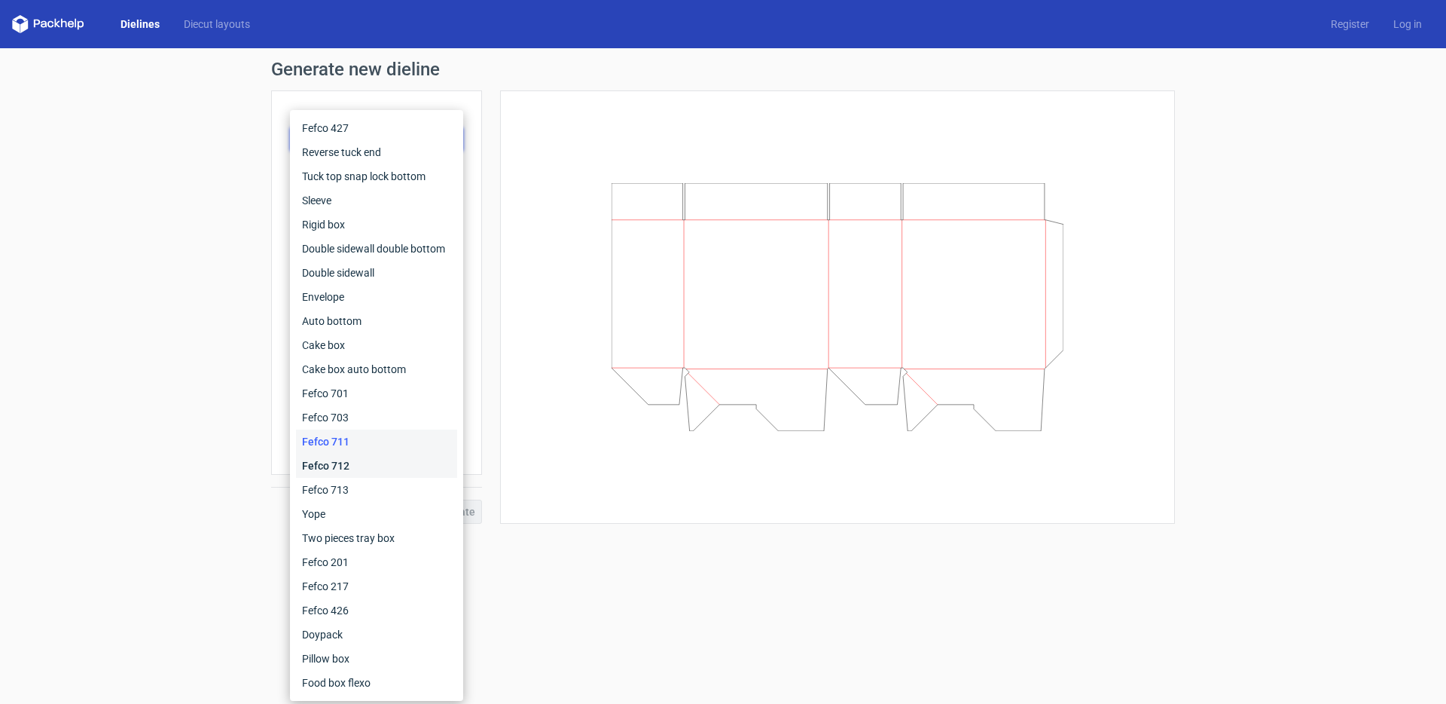
click at [331, 468] on div "Fefco 712" at bounding box center [376, 465] width 161 height 24
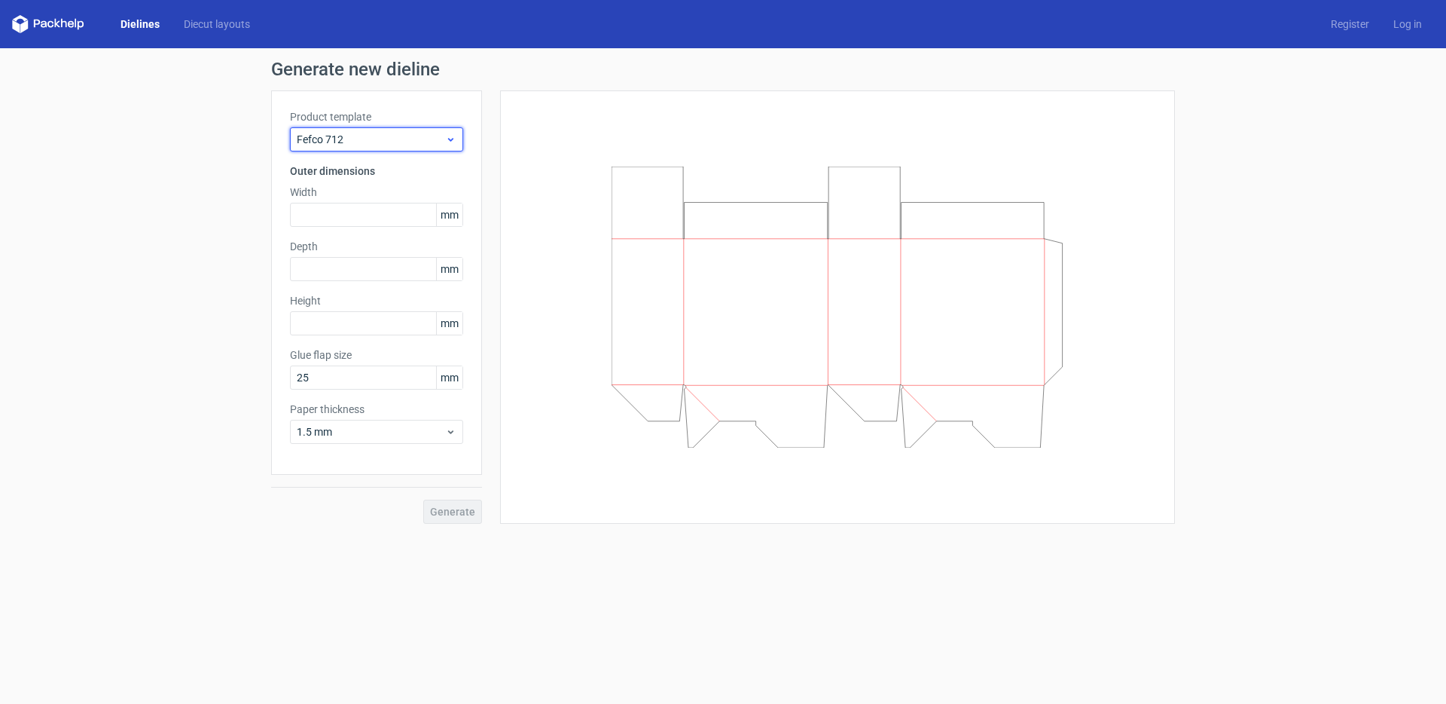
click at [359, 144] on span "Fefco 712" at bounding box center [371, 139] width 148 height 15
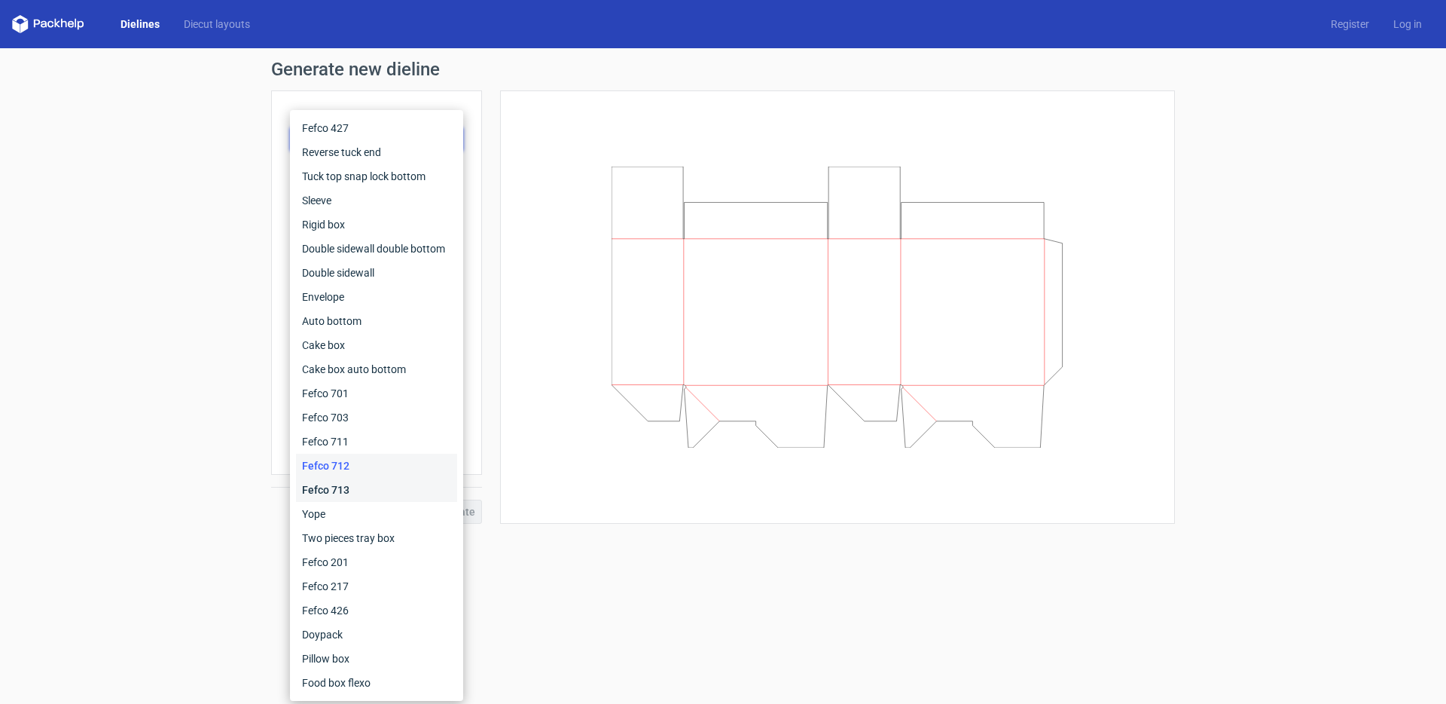
click at [323, 491] on div "Fefco 713" at bounding box center [376, 490] width 161 height 24
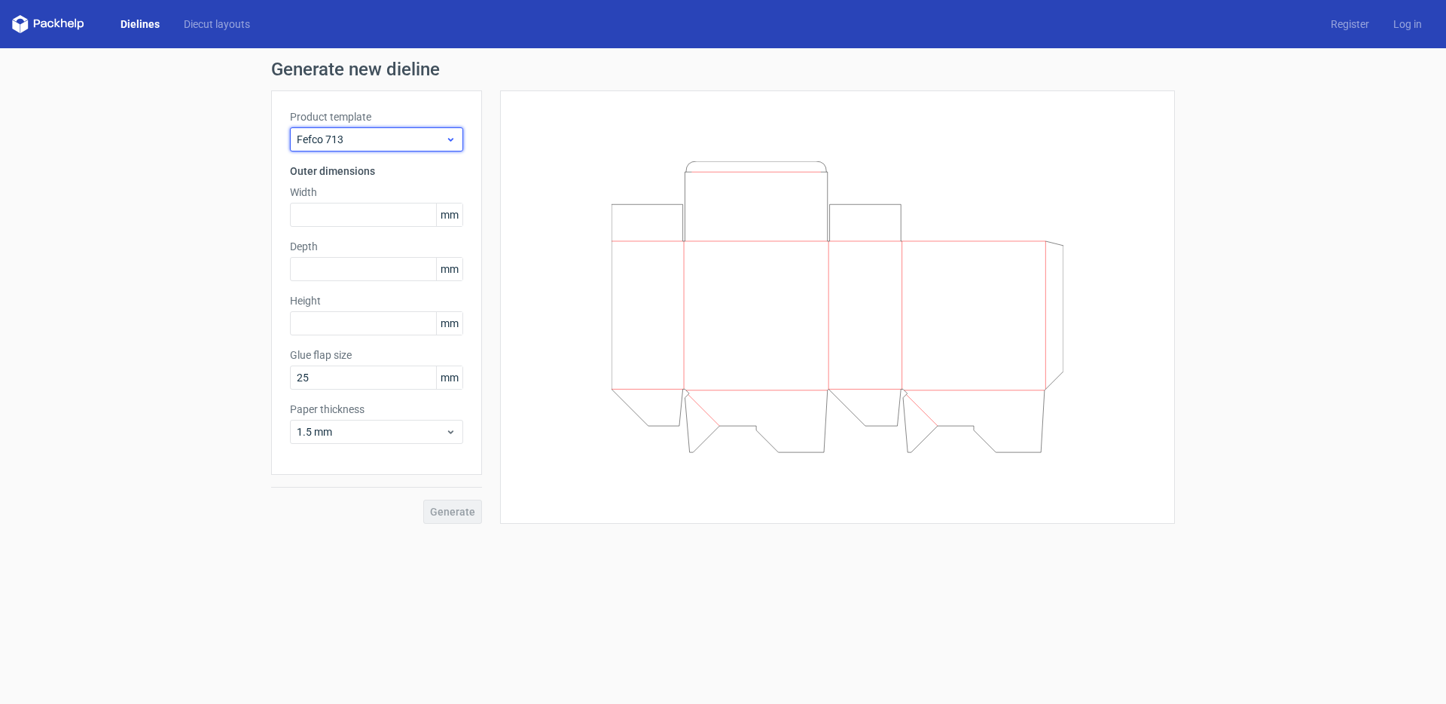
click at [374, 143] on span "Fefco 713" at bounding box center [371, 139] width 148 height 15
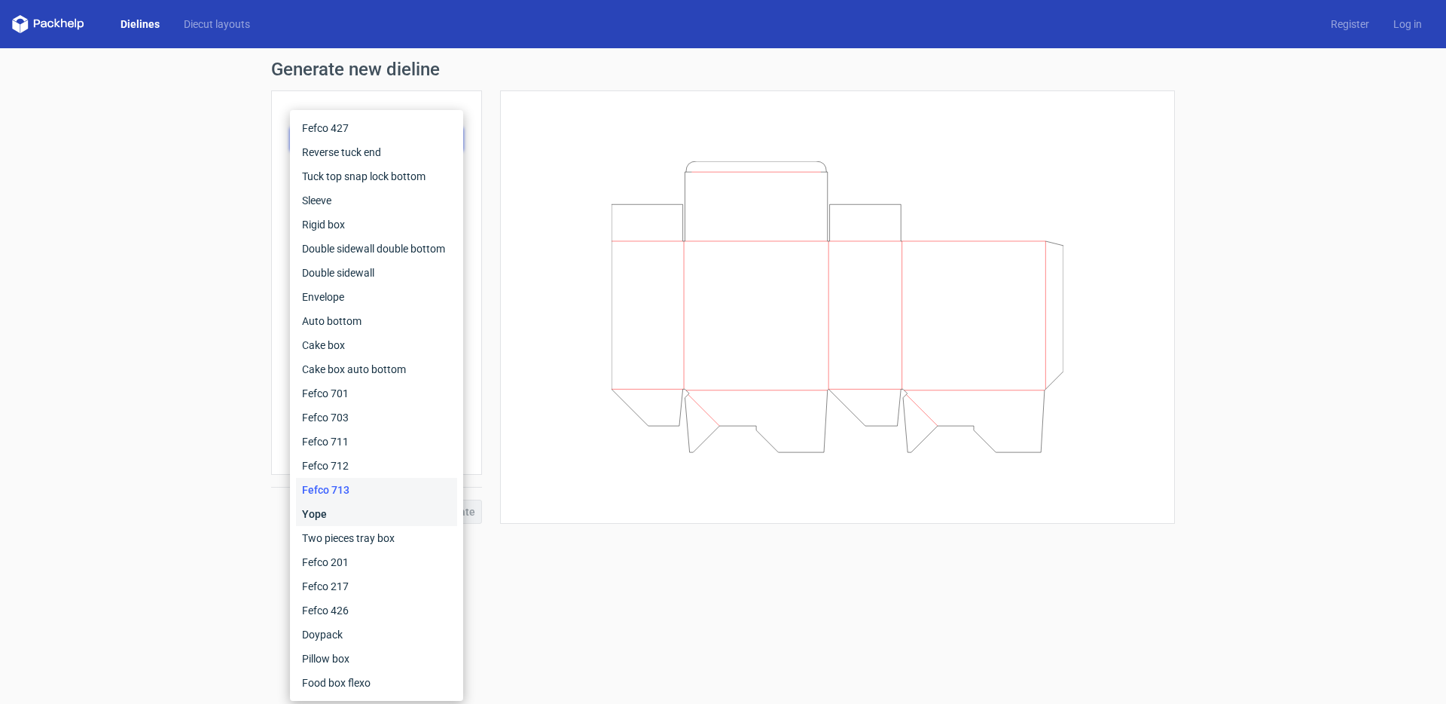
click at [338, 505] on div "Yope" at bounding box center [376, 514] width 161 height 24
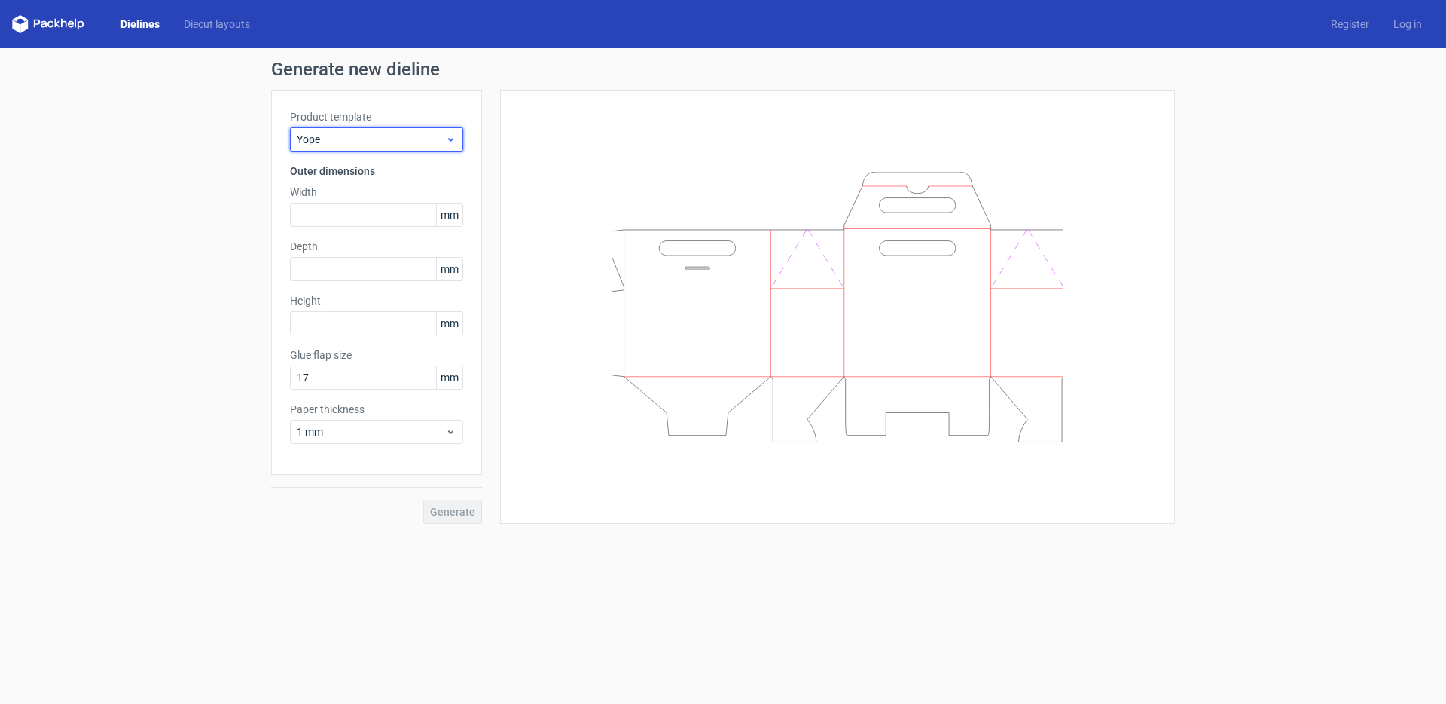
click at [362, 151] on div "Yope" at bounding box center [376, 139] width 173 height 24
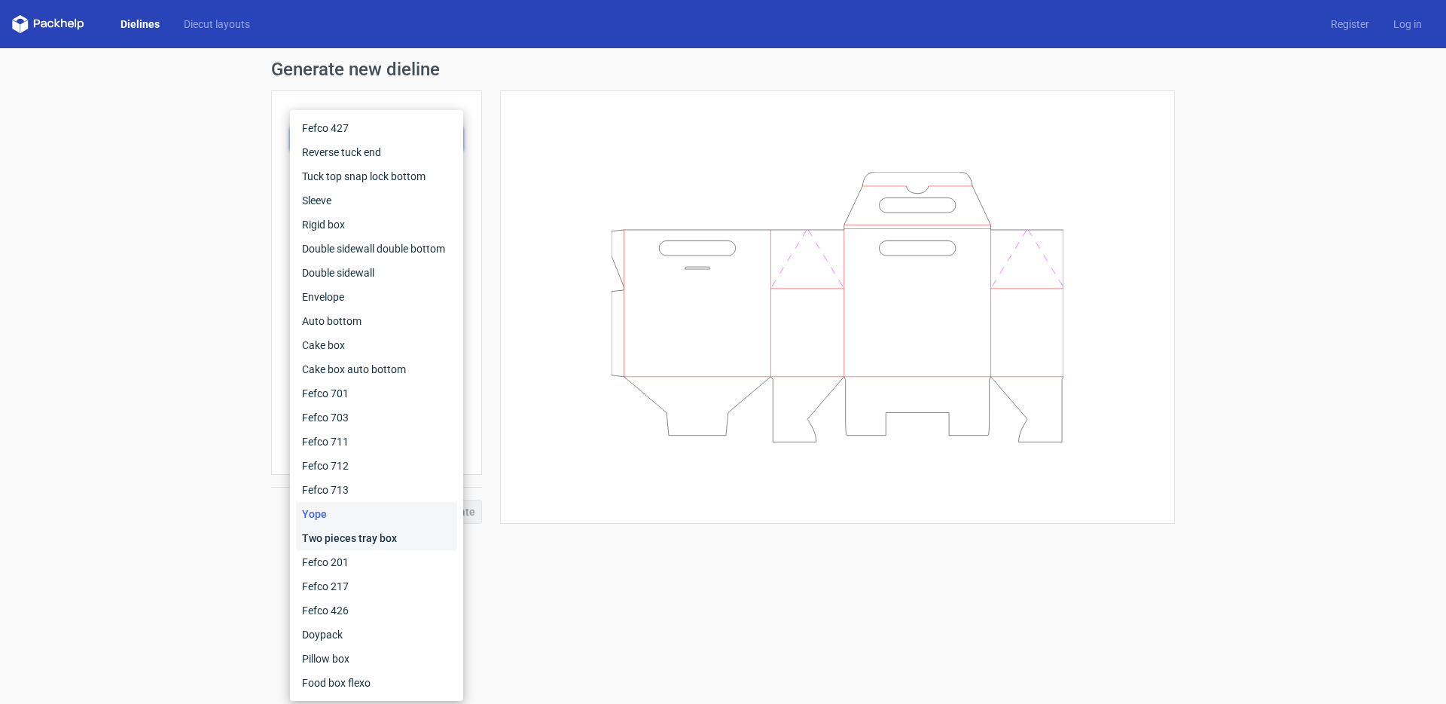
click at [338, 531] on div "Two pieces tray box" at bounding box center [376, 538] width 161 height 24
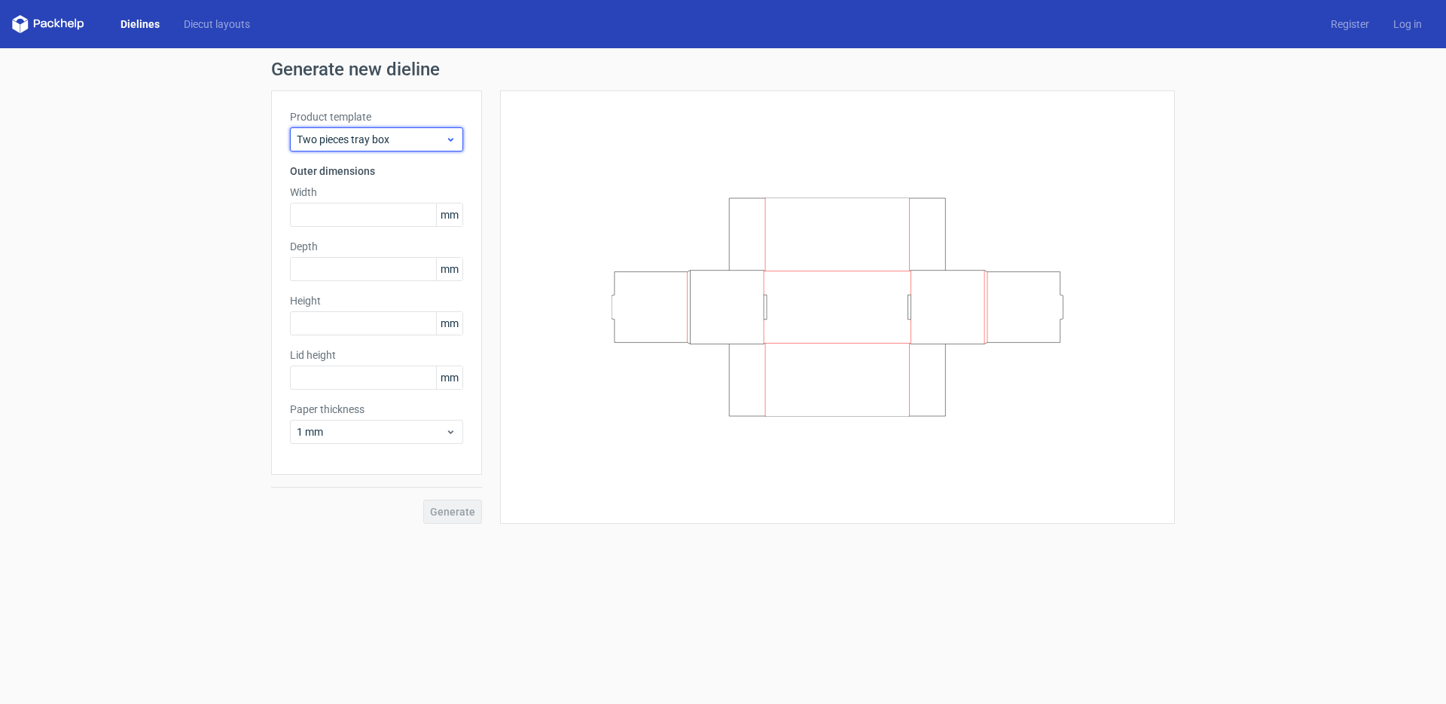
click at [374, 136] on span "Two pieces tray box" at bounding box center [371, 139] width 148 height 15
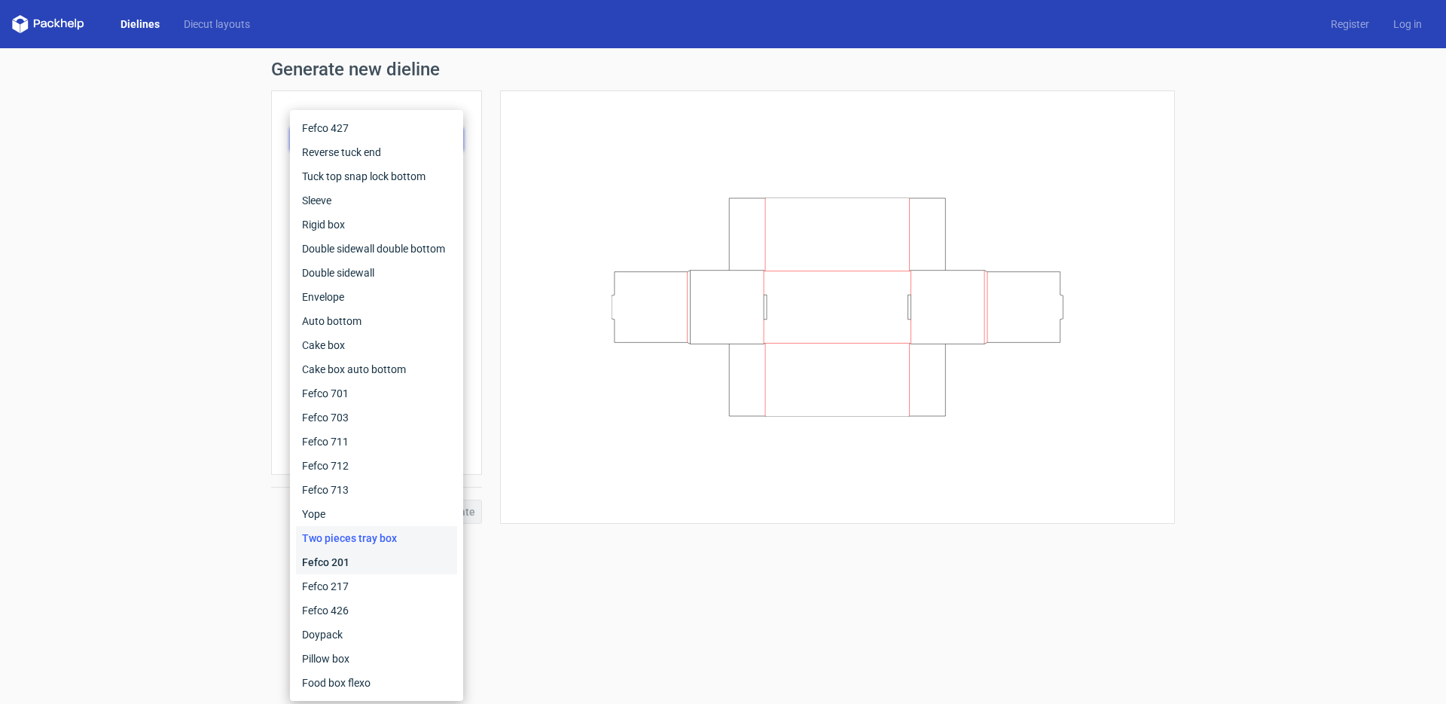
click at [326, 554] on div "Fefco 201" at bounding box center [376, 562] width 161 height 24
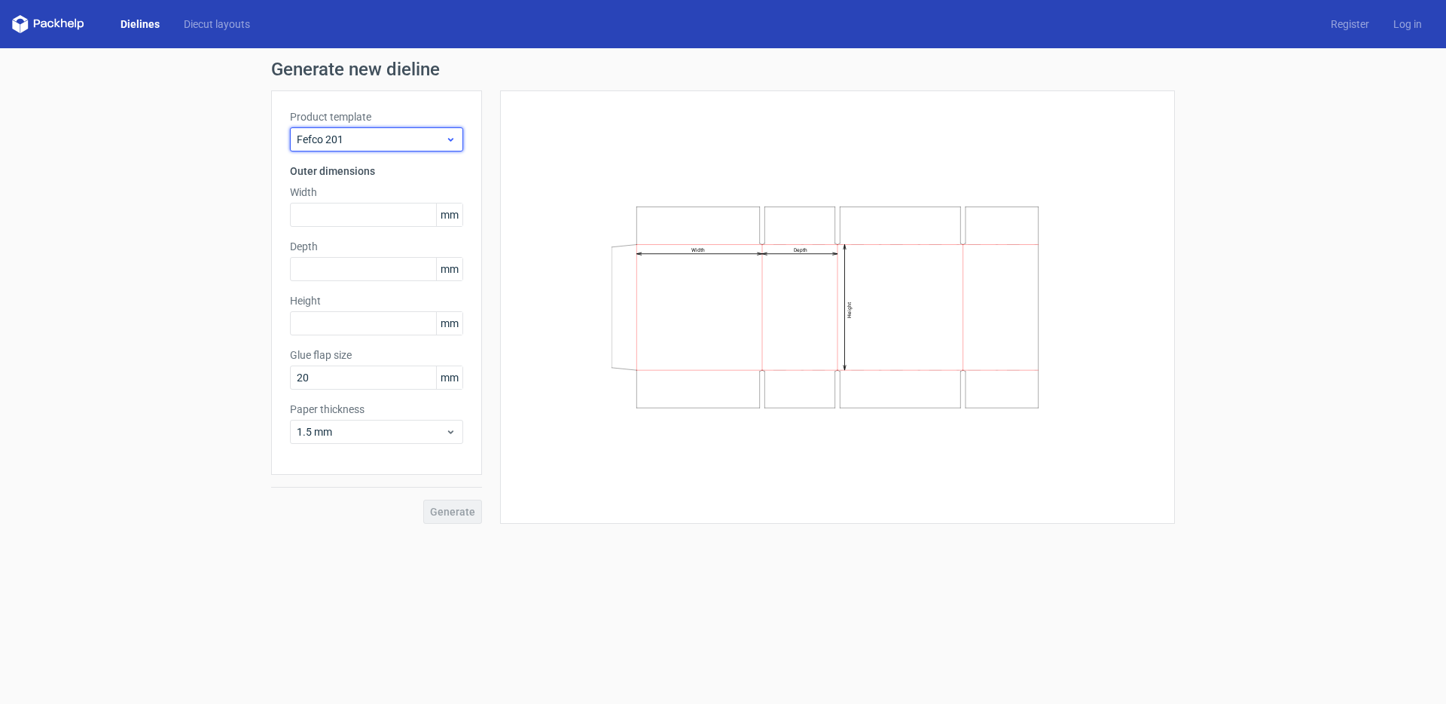
click at [337, 135] on span "Fefco 201" at bounding box center [371, 139] width 148 height 15
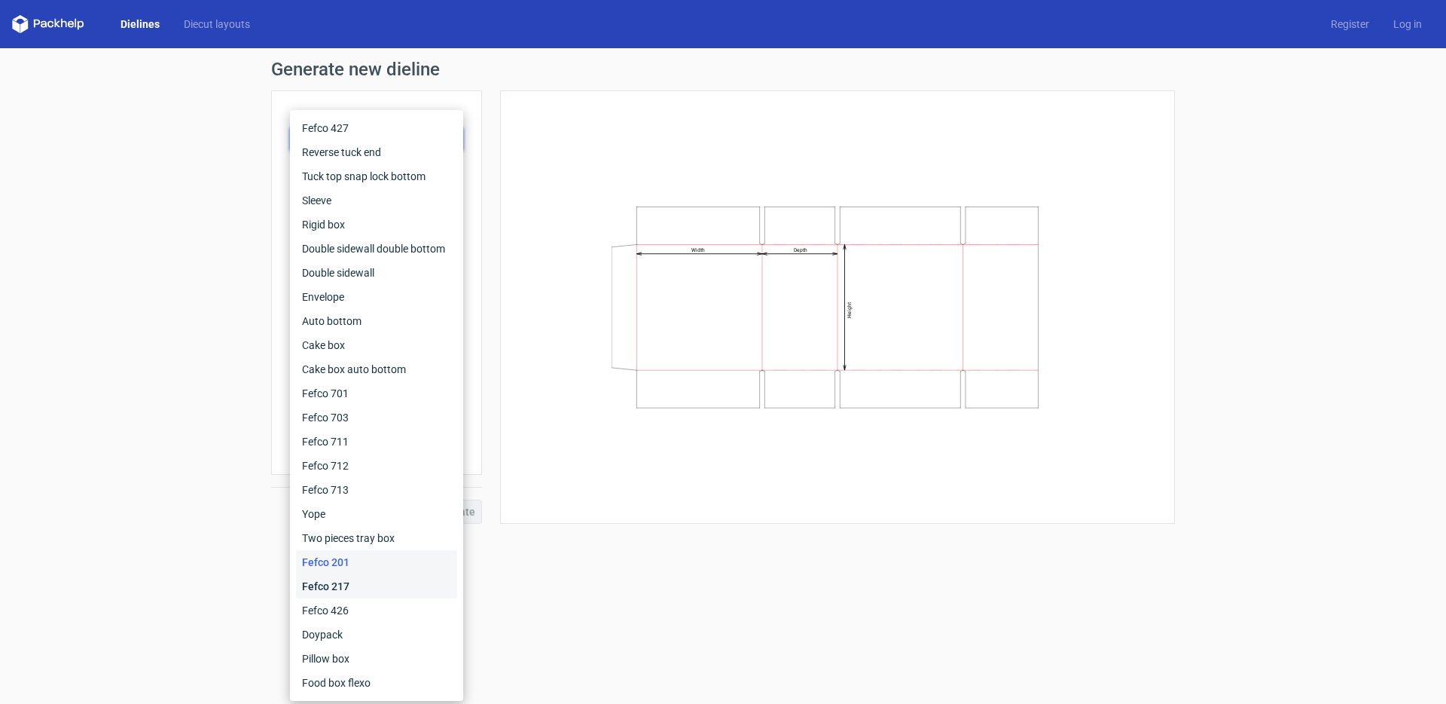
click at [337, 584] on div "Fefco 217" at bounding box center [376, 586] width 161 height 24
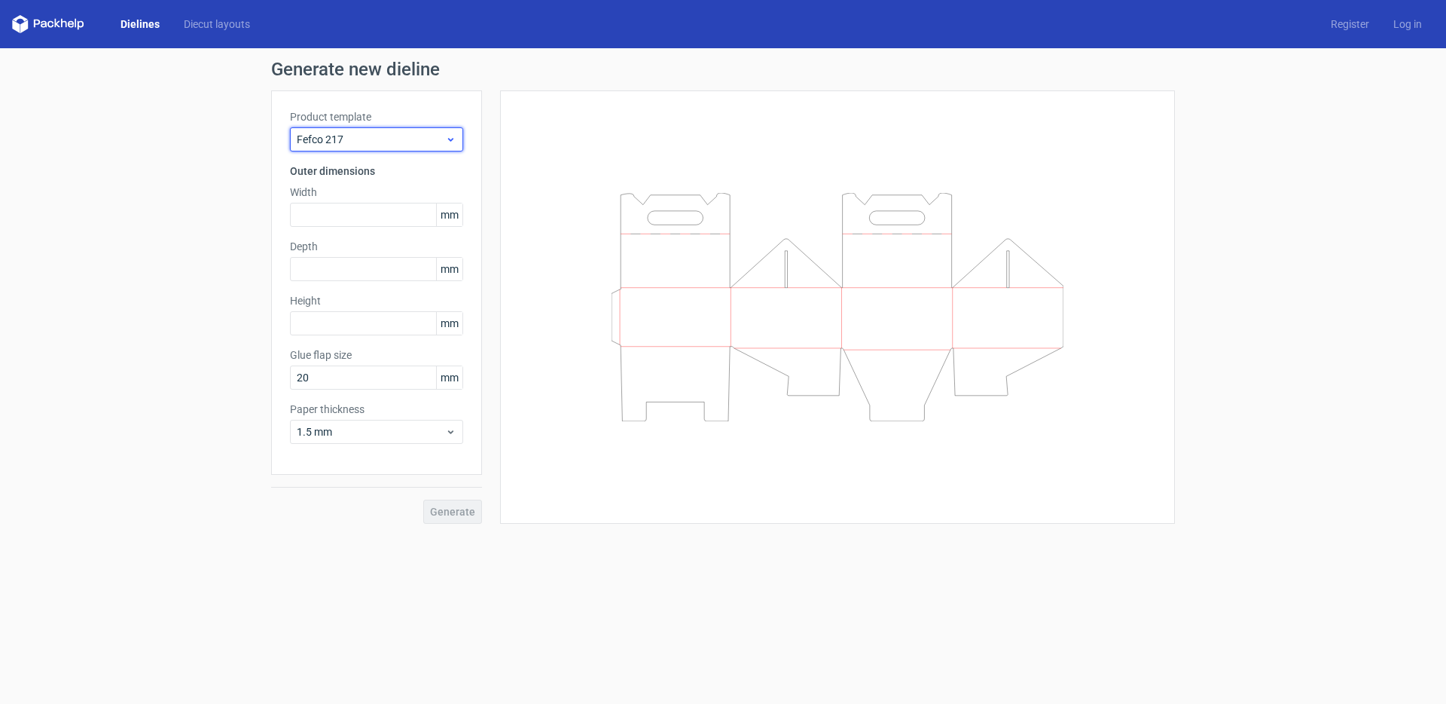
click at [347, 147] on div "Fefco 217" at bounding box center [376, 139] width 173 height 24
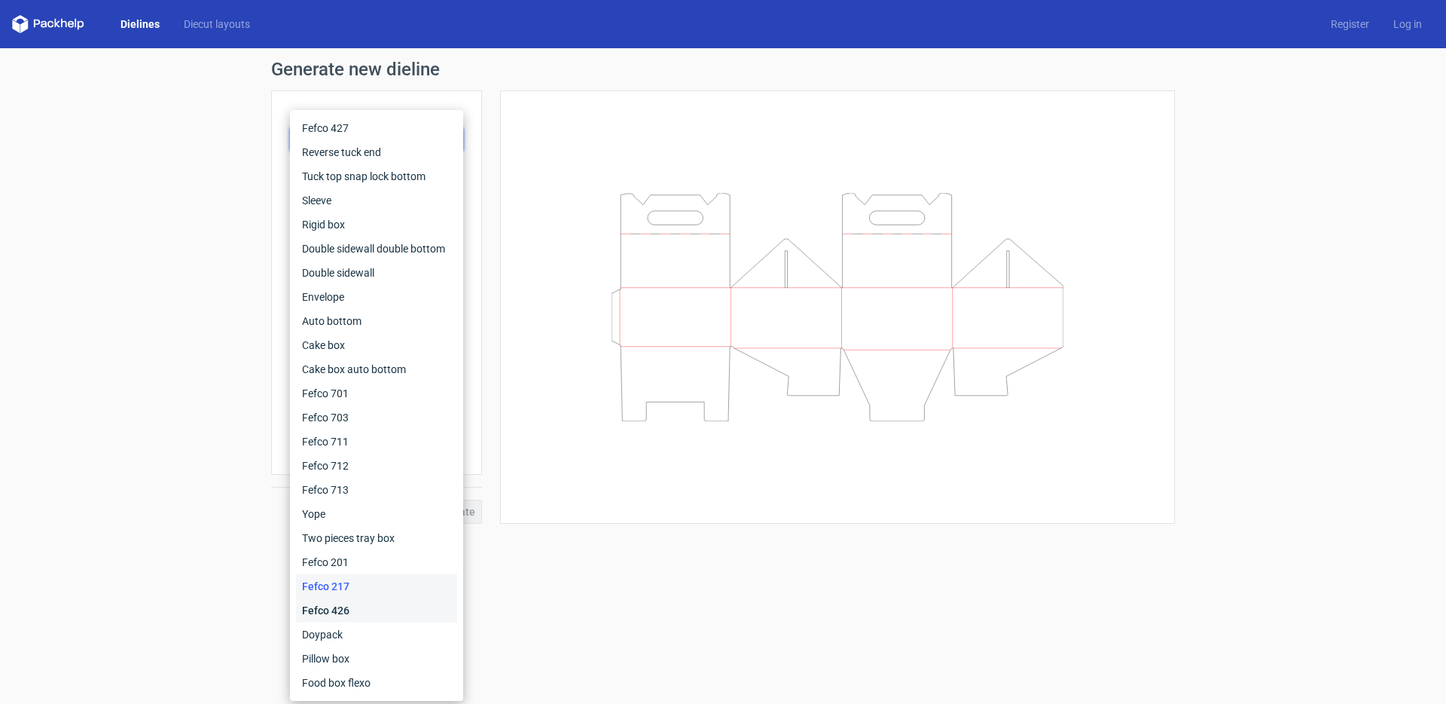
click at [324, 605] on div "Fefco 426" at bounding box center [376, 610] width 161 height 24
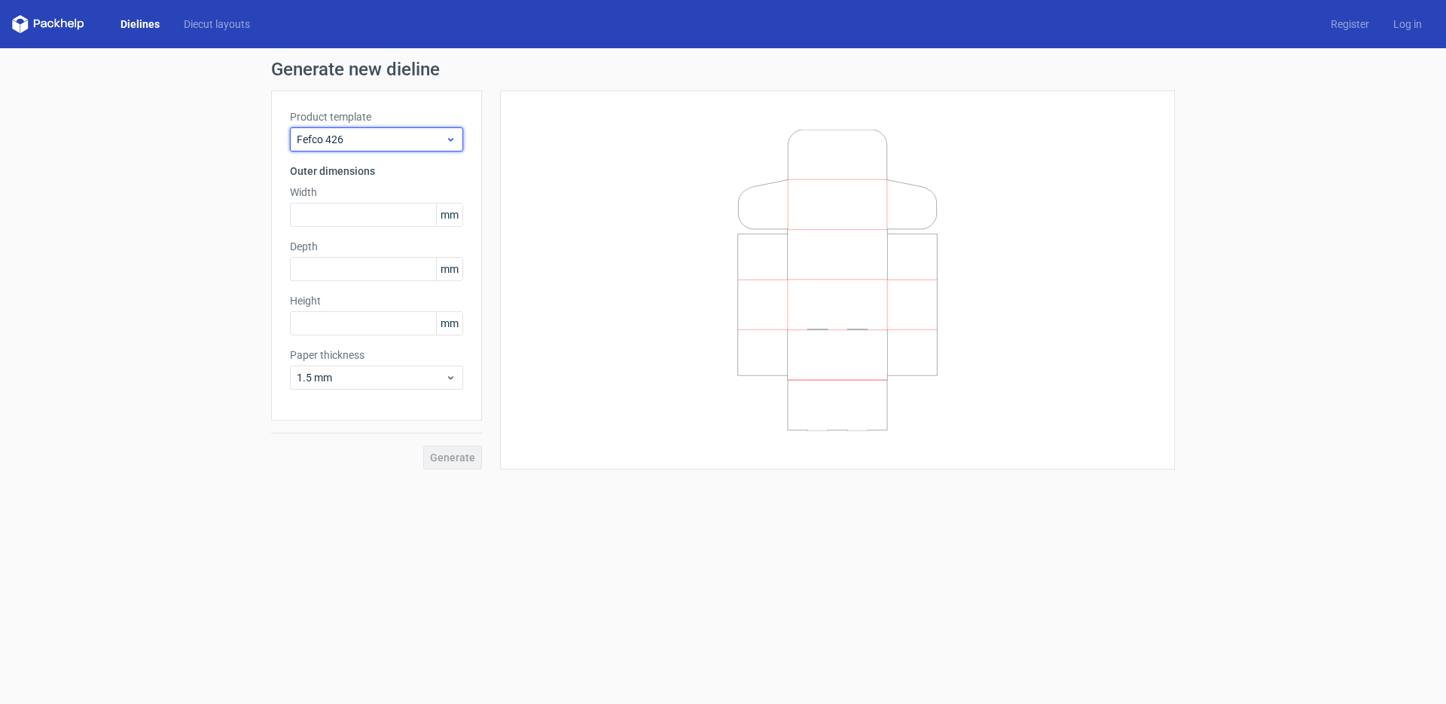
click at [365, 136] on span "Fefco 426" at bounding box center [371, 139] width 148 height 15
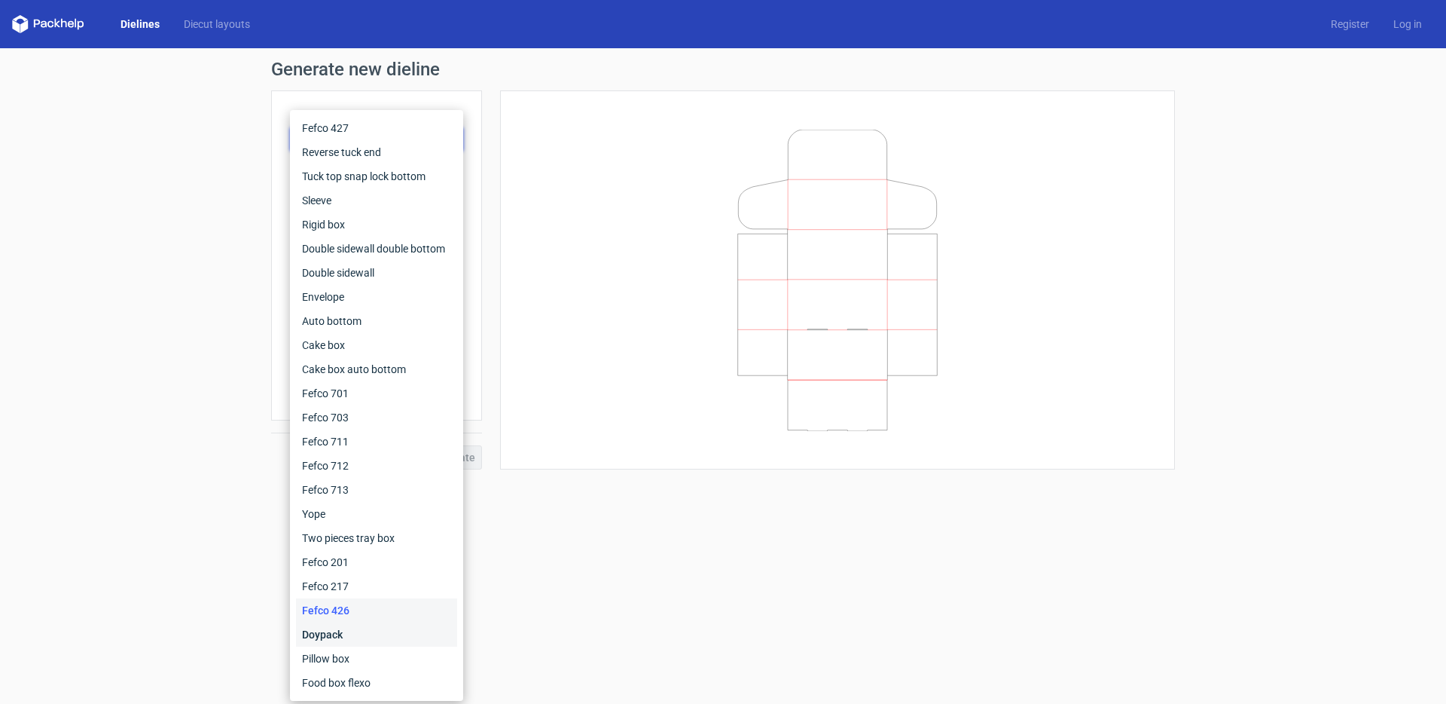
click at [316, 637] on div "Doypack" at bounding box center [376, 634] width 161 height 24
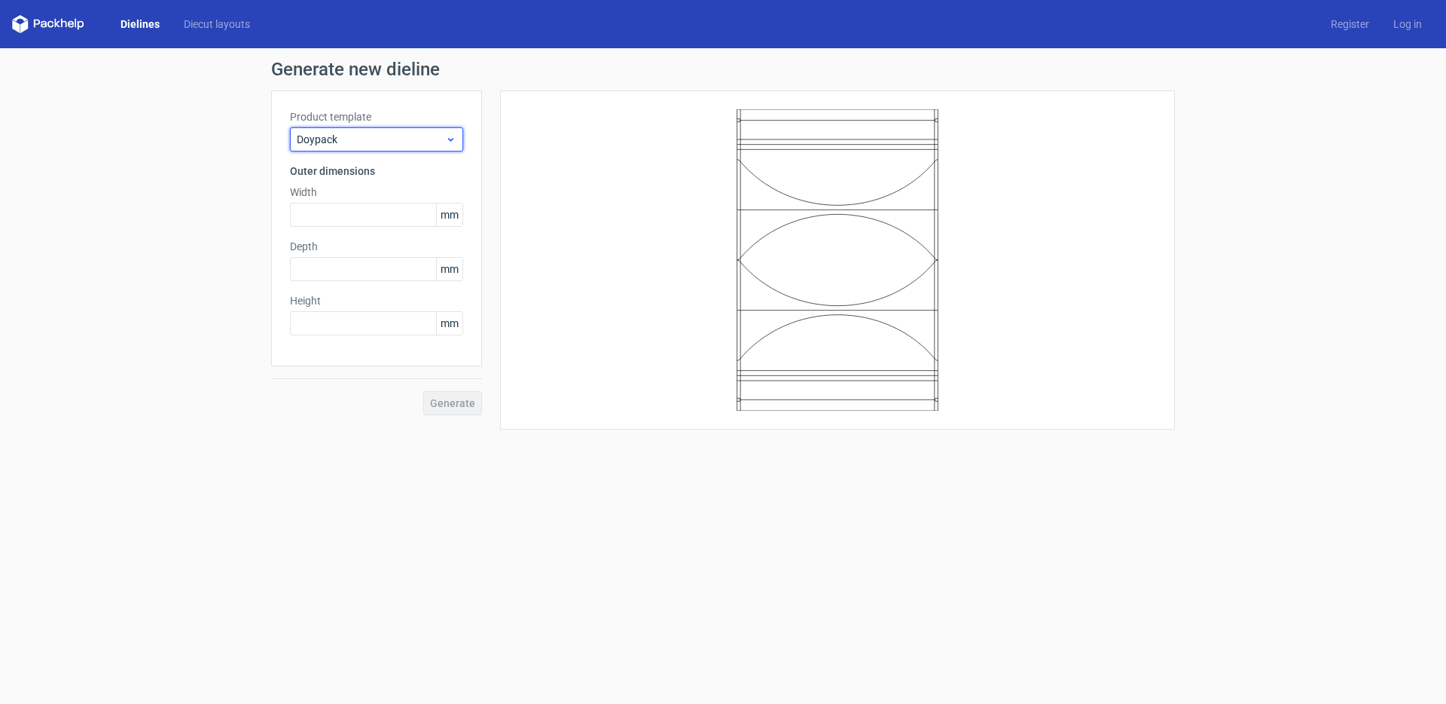
click at [343, 145] on span "Doypack" at bounding box center [371, 139] width 148 height 15
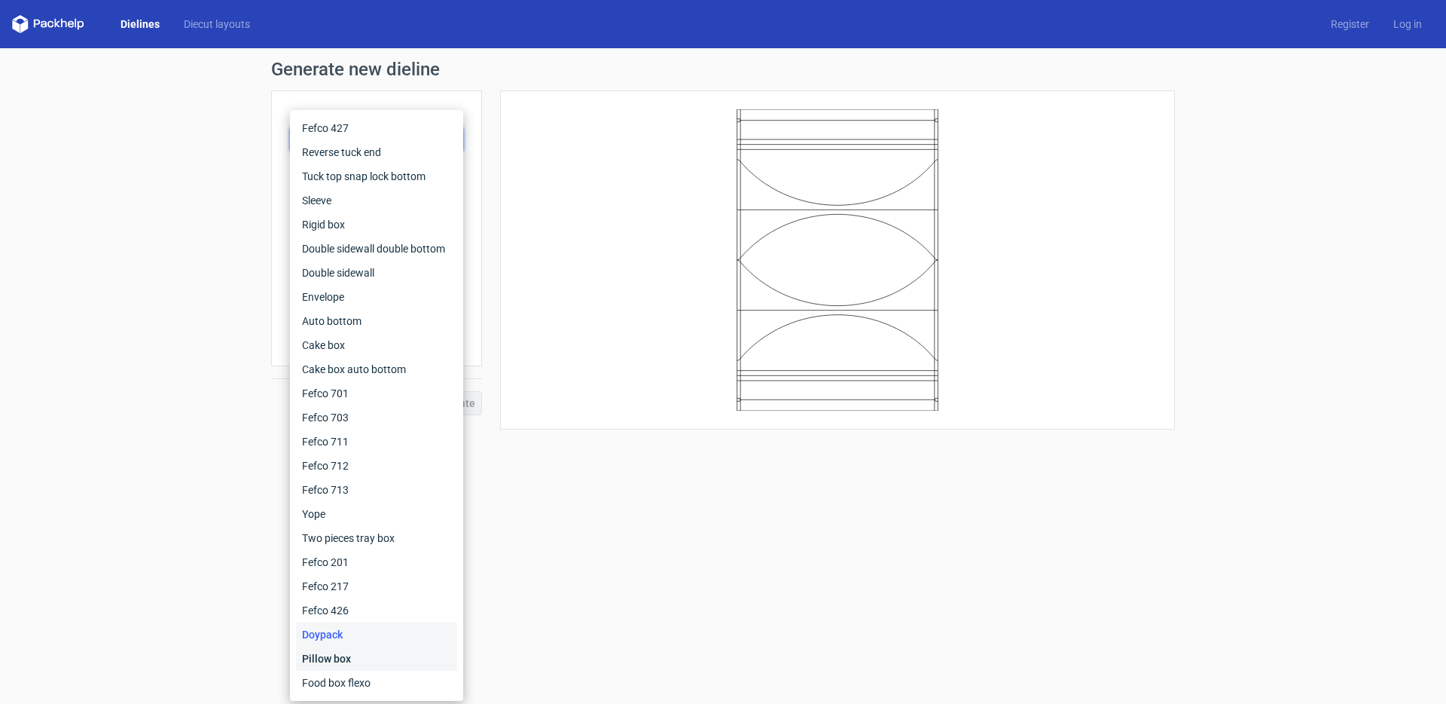
click at [331, 661] on div "Pillow box" at bounding box center [376, 658] width 161 height 24
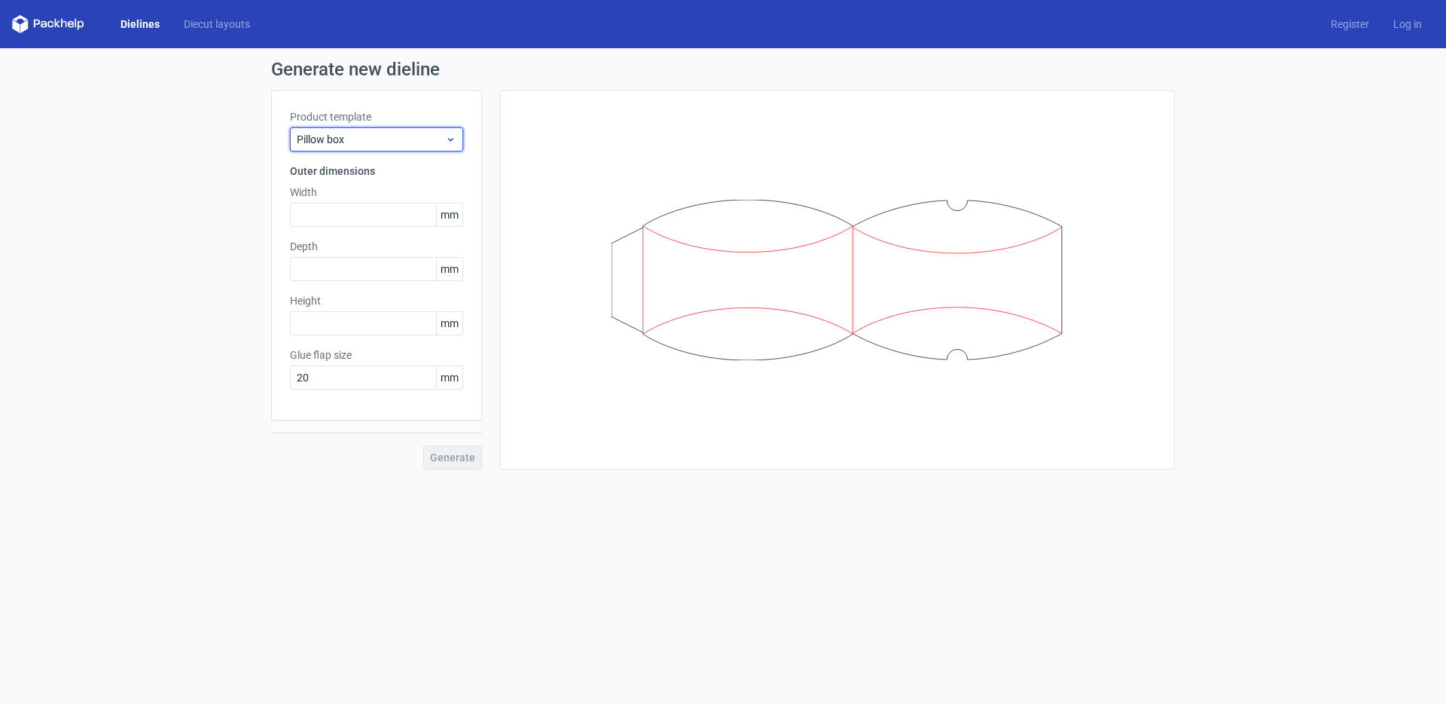
click at [392, 139] on span "Pillow box" at bounding box center [371, 139] width 148 height 15
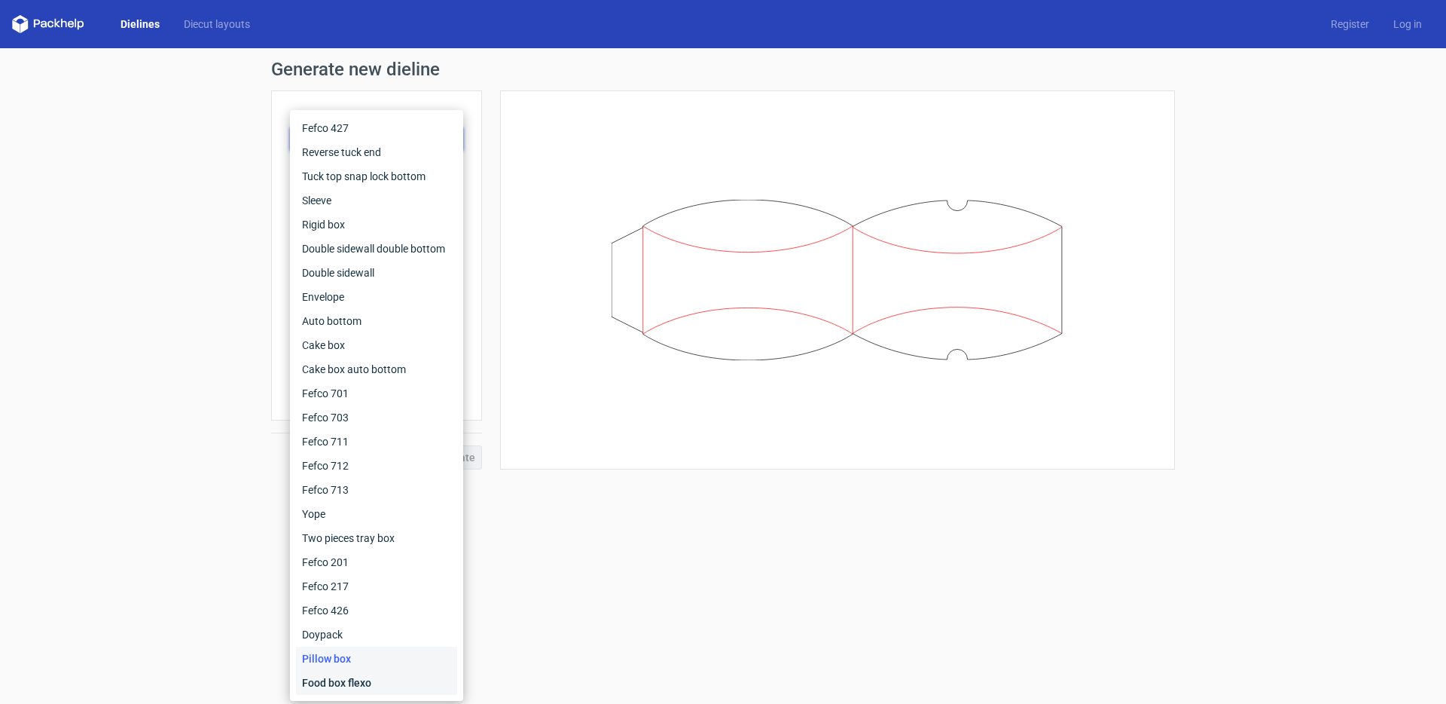
click at [361, 688] on div "Food box flexo" at bounding box center [376, 682] width 161 height 24
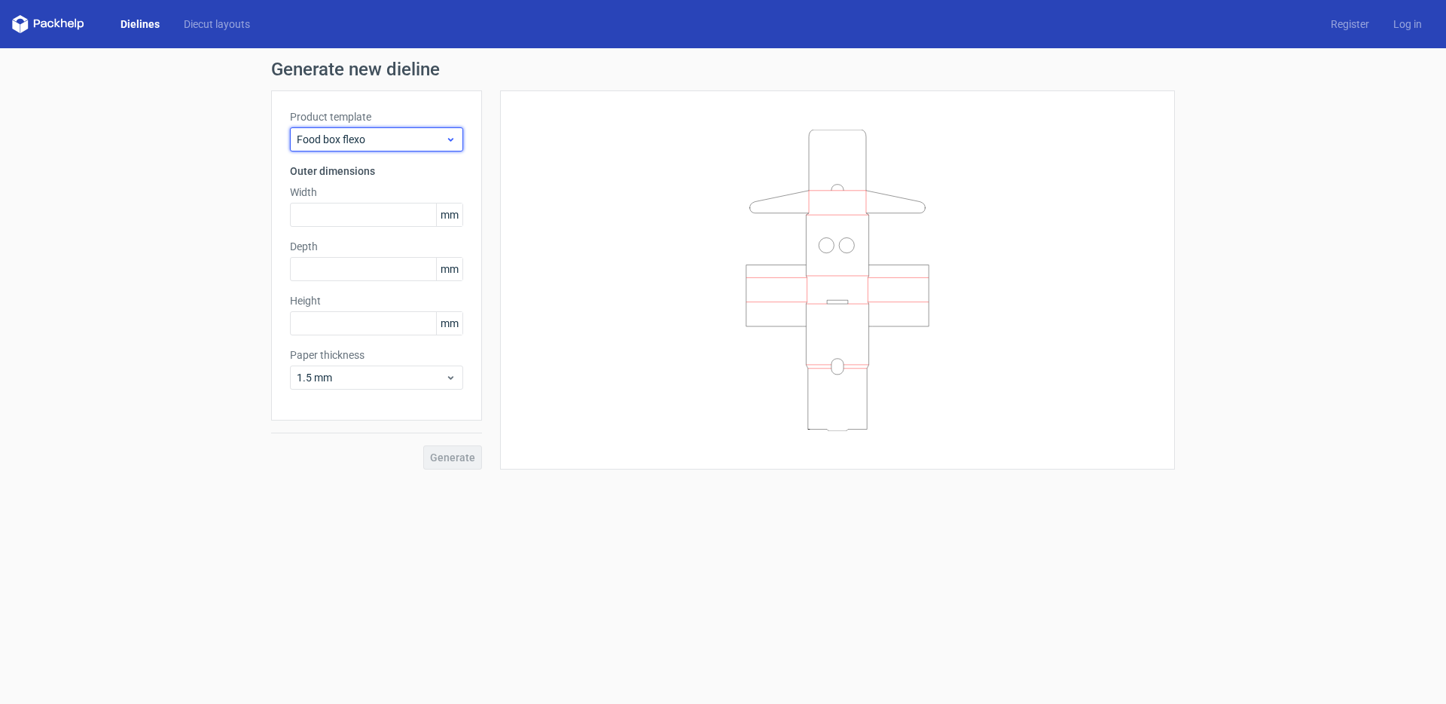
click at [356, 128] on div "Food box flexo" at bounding box center [376, 139] width 173 height 24
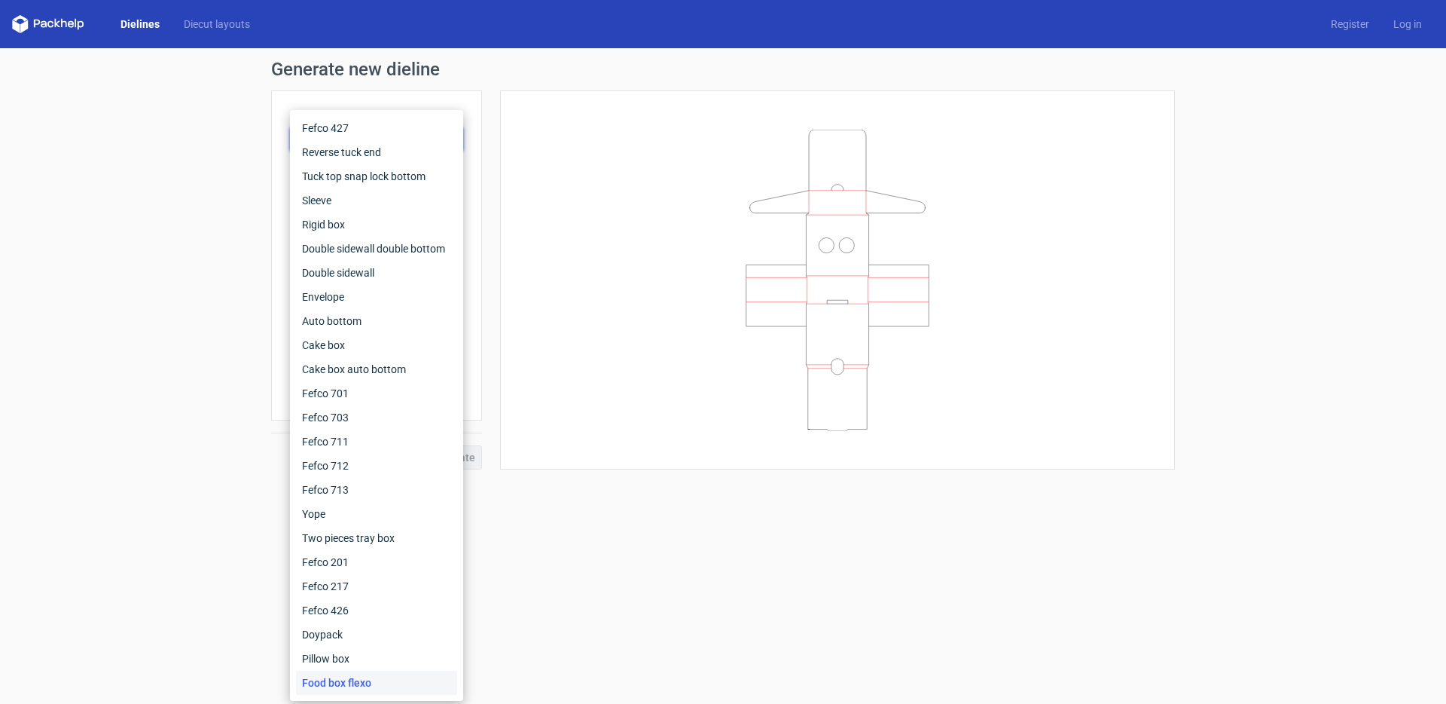
click at [186, 386] on div "Generate new dieline Product template Food box flexo Outer dimensions Width mm …" at bounding box center [723, 264] width 1446 height 433
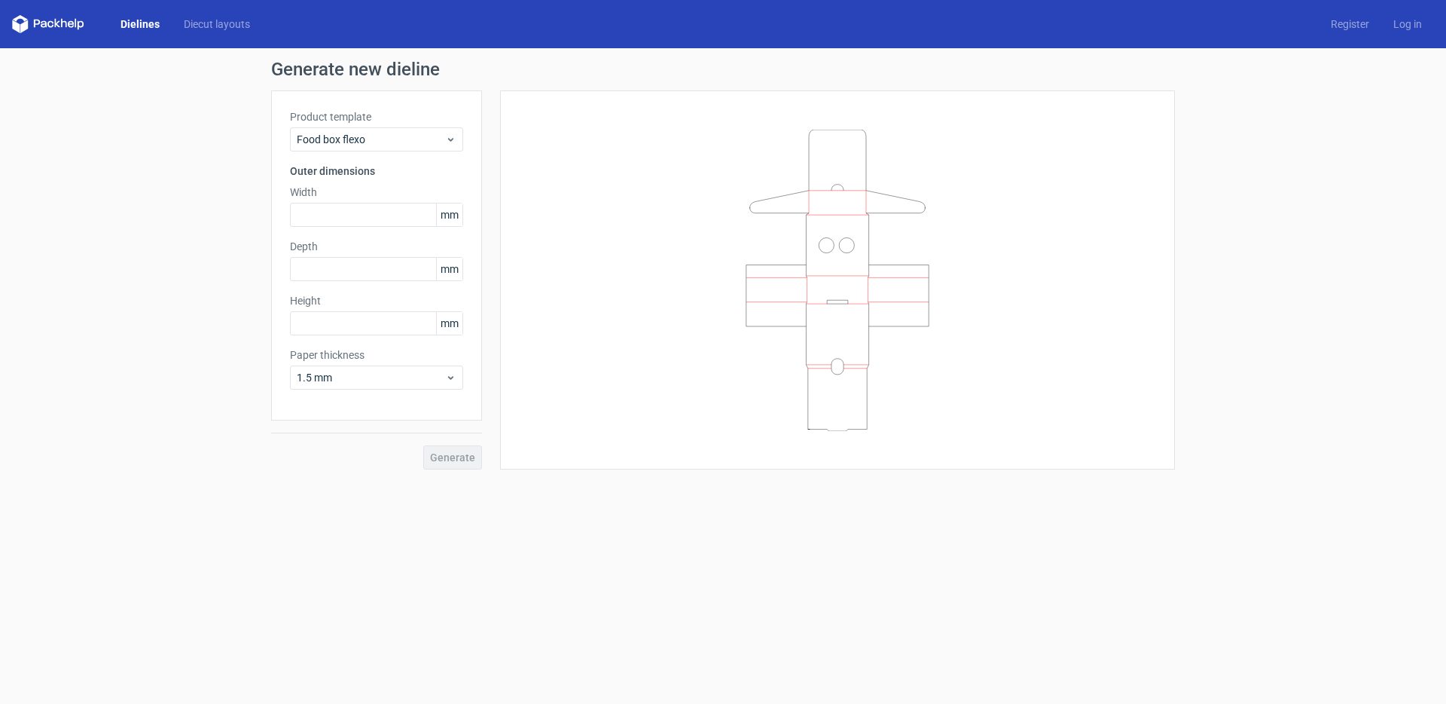
click at [0, 240] on div "Generate new dieline Product template Food box flexo Outer dimensions Width mm …" at bounding box center [723, 264] width 1446 height 433
click at [158, 205] on div "Generate new dieline Product template Food box flexo Outer dimensions Width mm …" at bounding box center [723, 264] width 1446 height 433
